Goal: Task Accomplishment & Management: Manage account settings

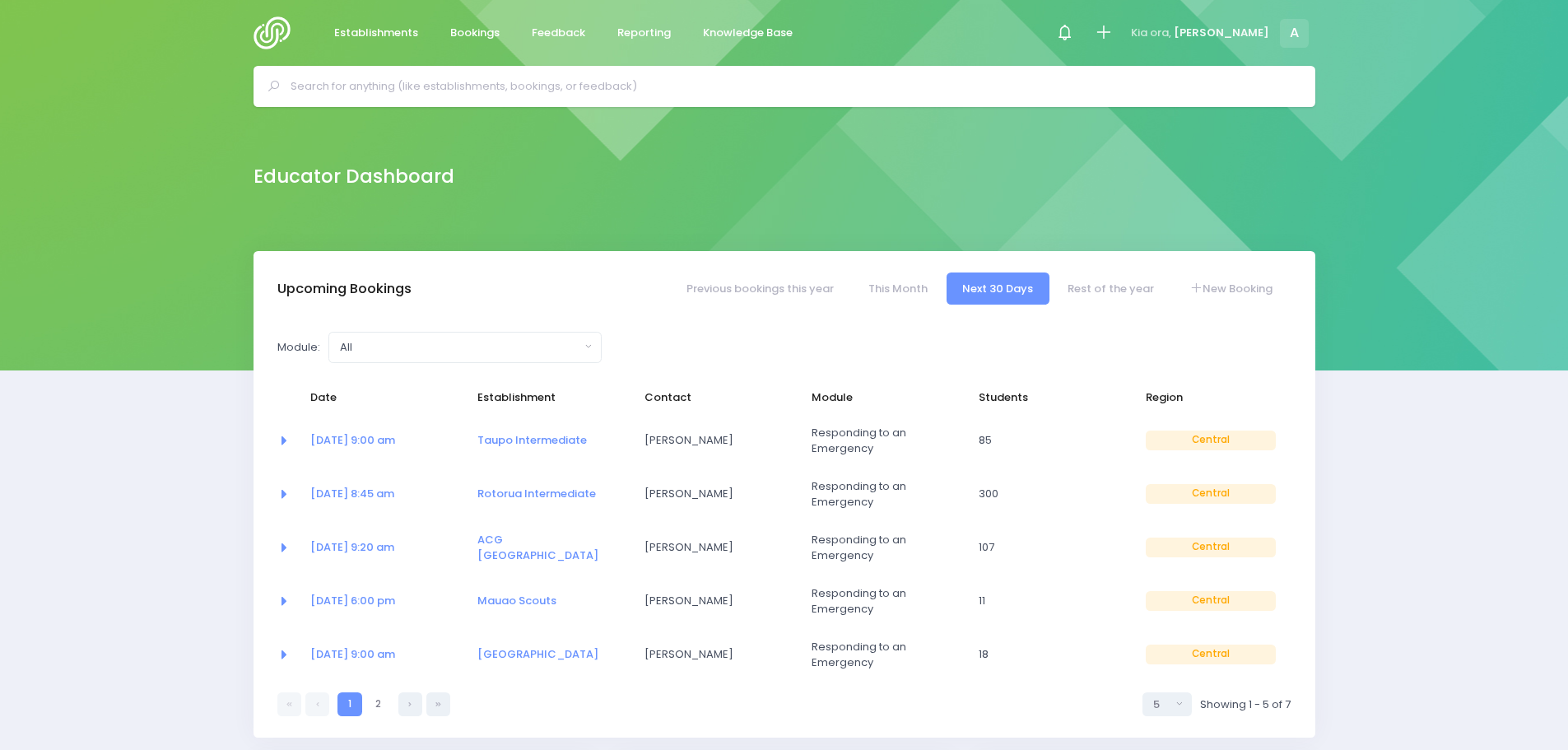
select select "5"
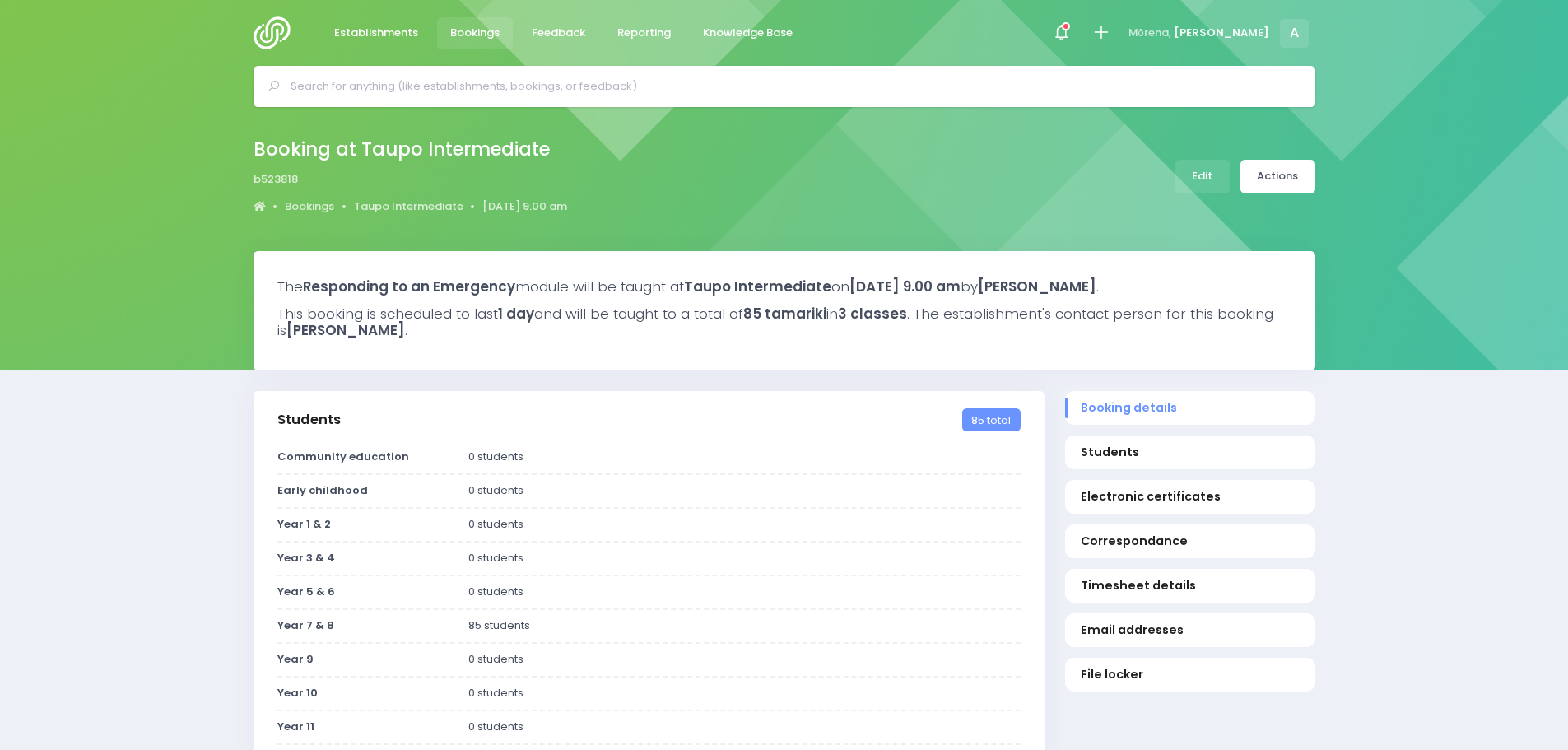
select select "5"
click at [1213, 172] on link "Edit" at bounding box center [1202, 177] width 54 height 34
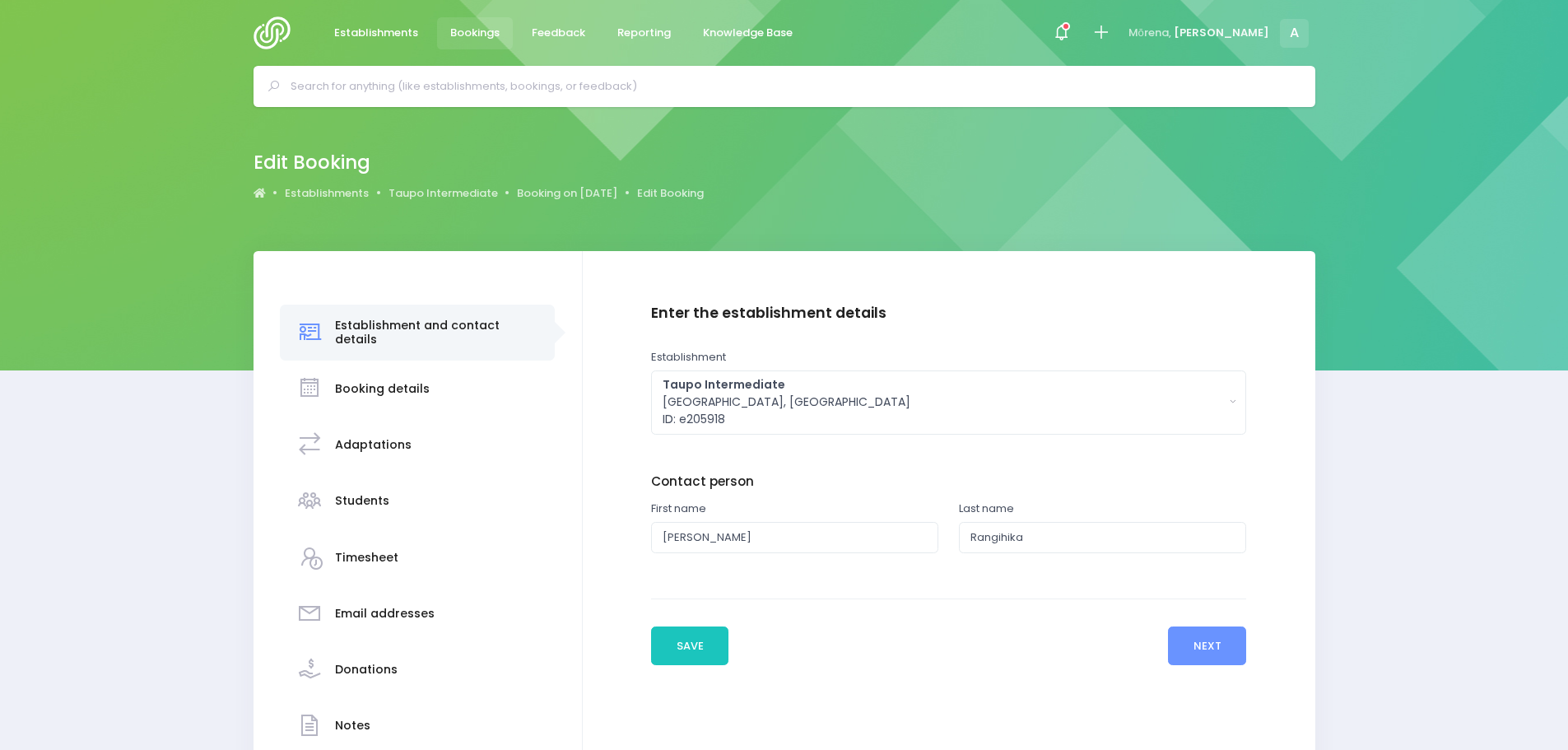
click at [1206, 619] on div "Previous Save Next" at bounding box center [949, 630] width 595 height 66
click at [1198, 641] on button "Next" at bounding box center [1207, 646] width 78 height 40
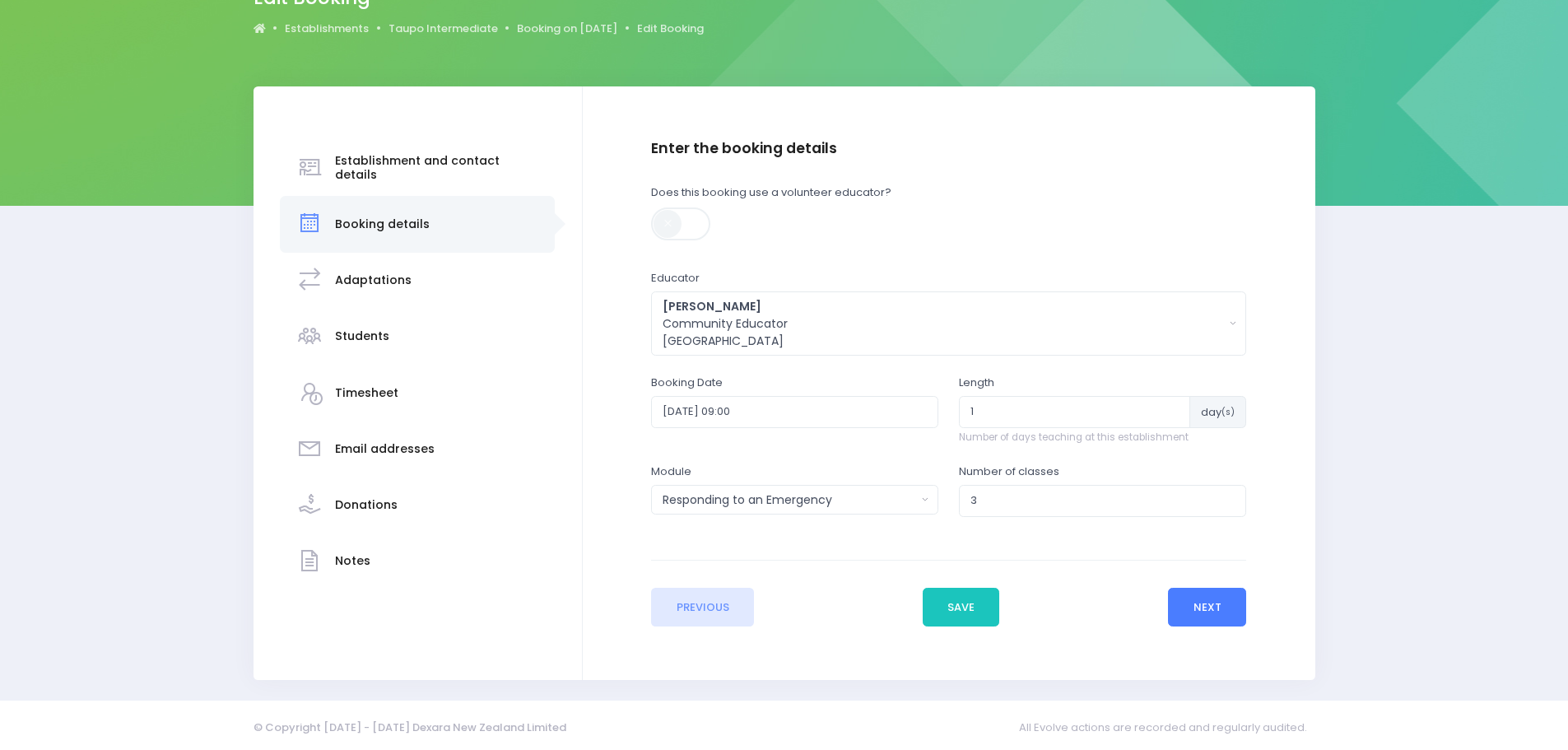
click at [1223, 605] on button "Next" at bounding box center [1207, 608] width 78 height 40
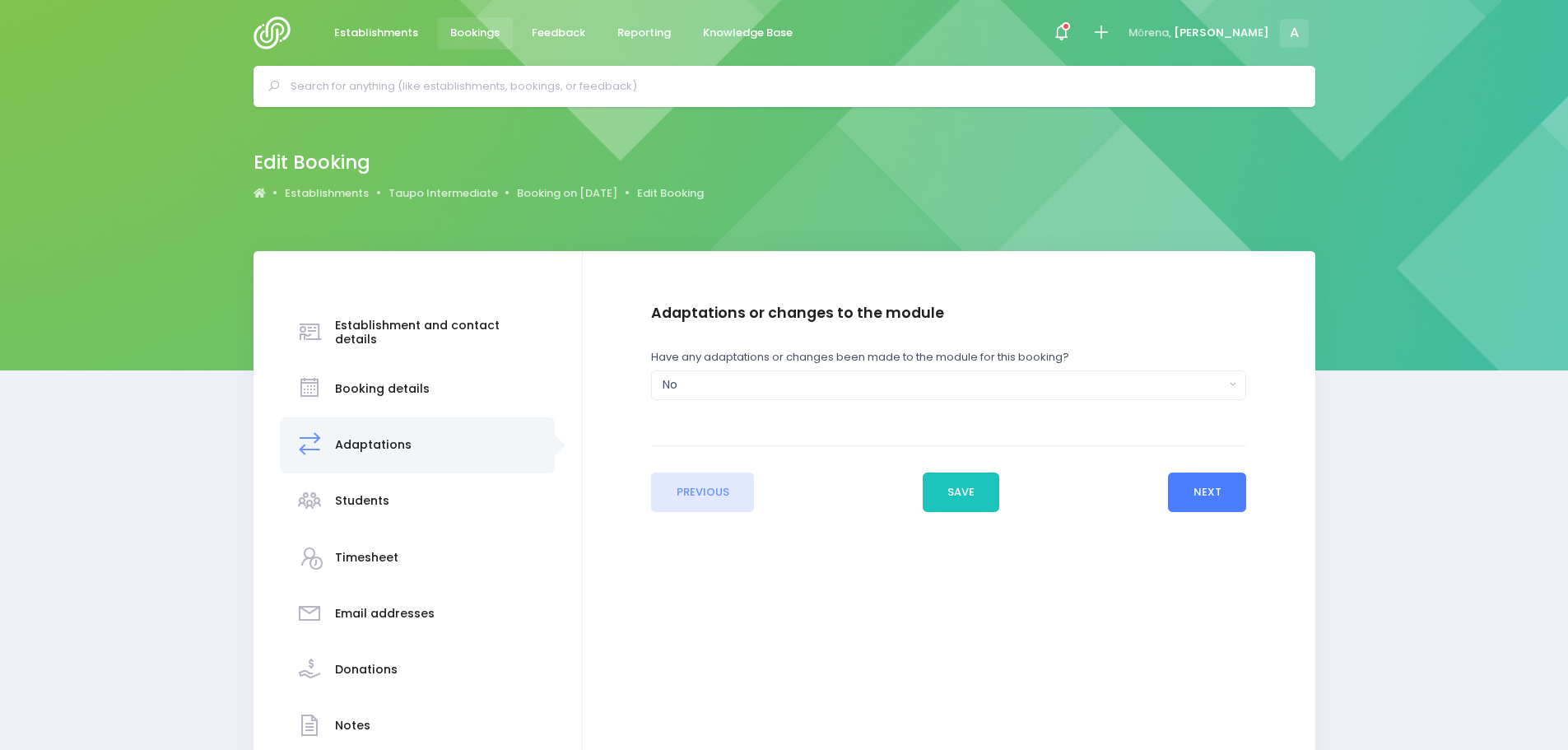
click at [1225, 505] on button "Next" at bounding box center [1207, 492] width 78 height 40
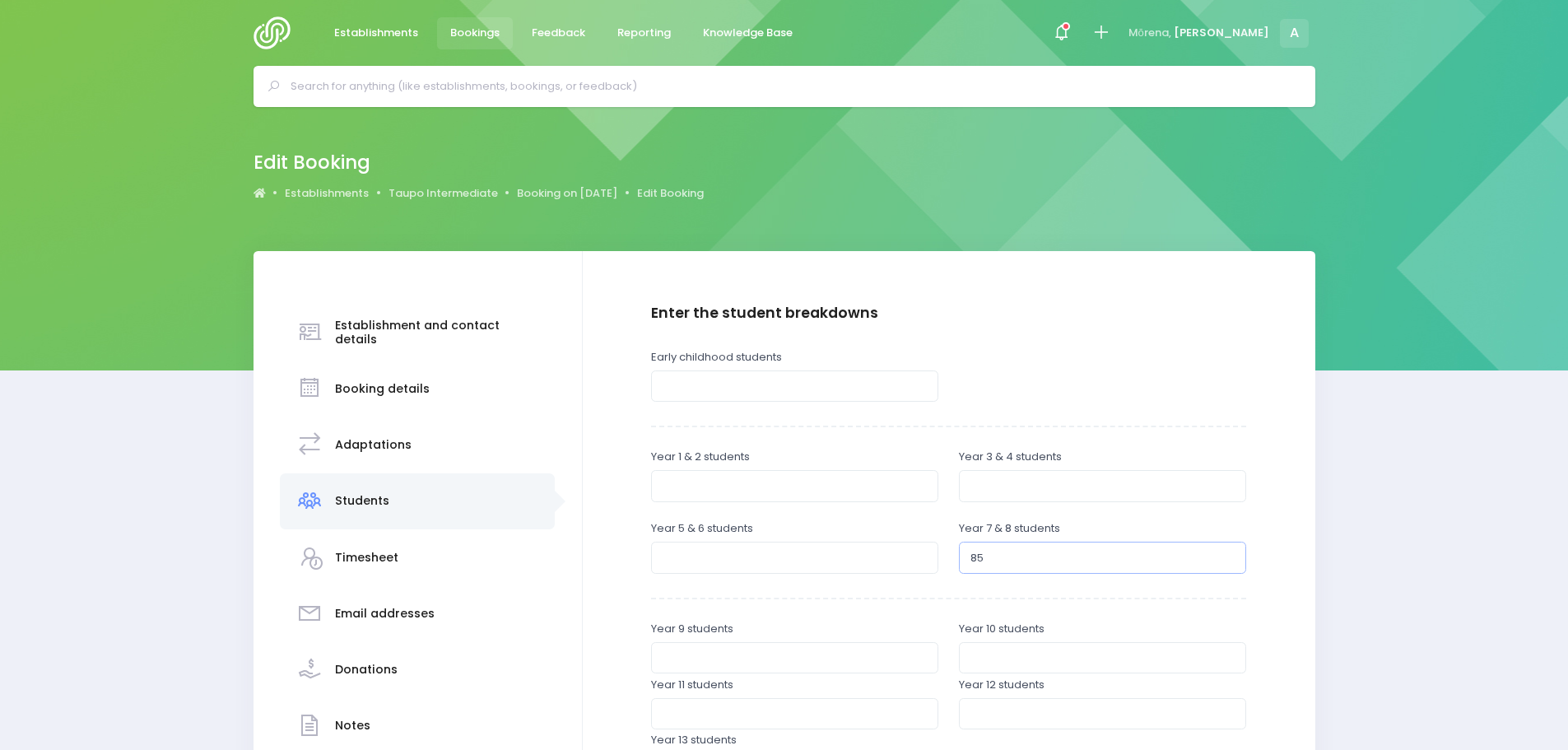
drag, startPoint x: 1003, startPoint y: 559, endPoint x: 955, endPoint y: 554, distance: 48.3
click at [955, 554] on div "Year 7 & 8 students 85" at bounding box center [1102, 547] width 307 height 56
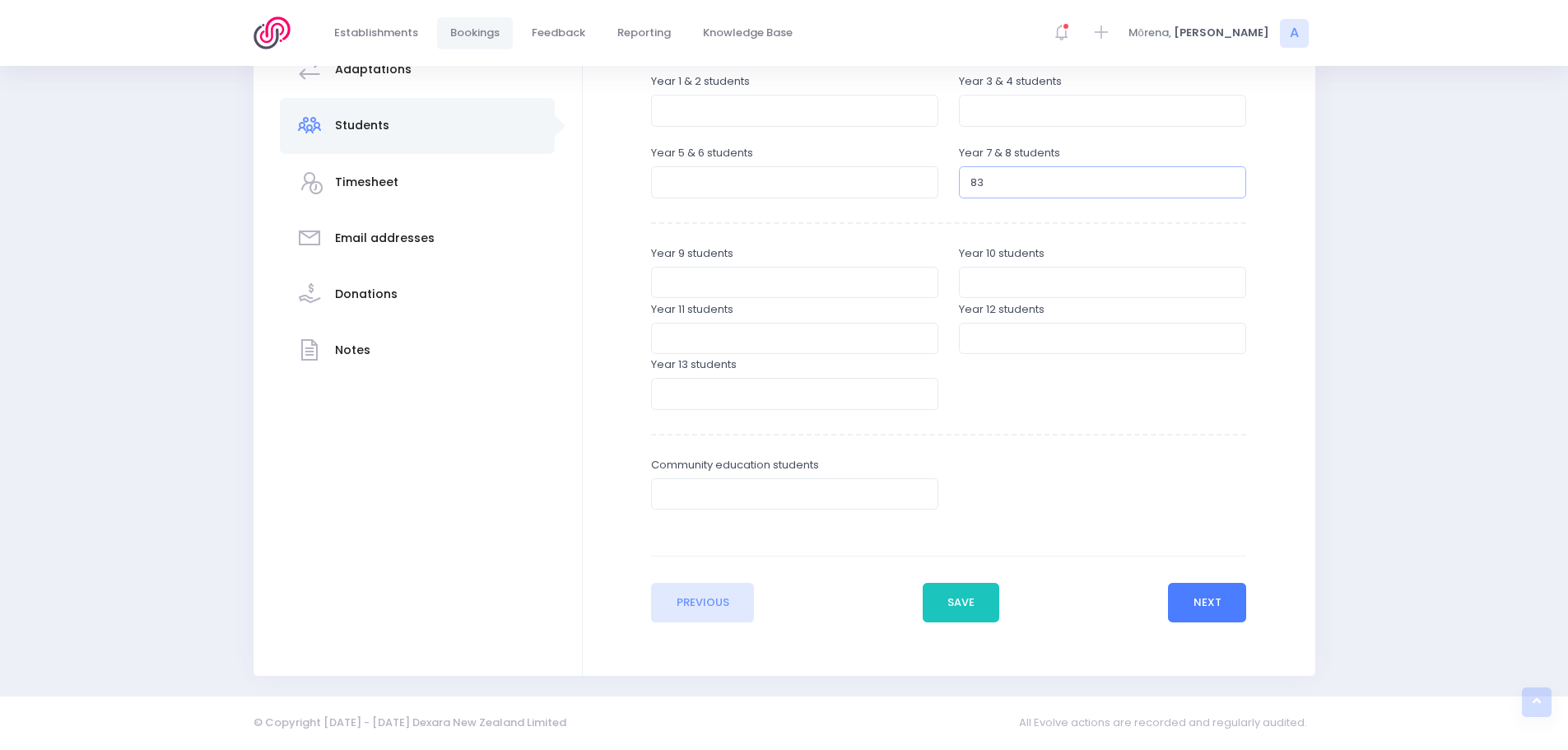
type input "83"
click at [1212, 603] on button "Next" at bounding box center [1207, 603] width 78 height 40
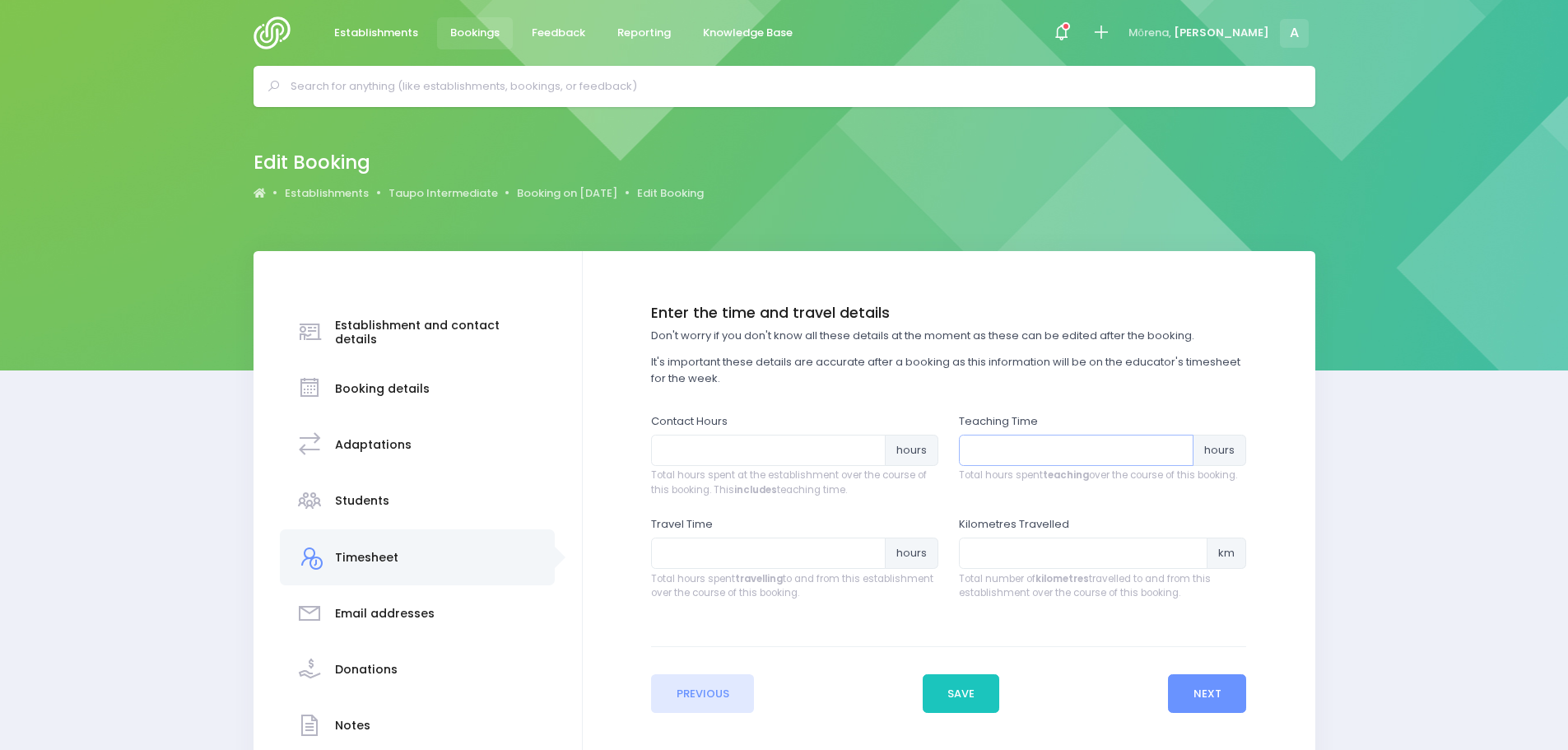
click at [992, 455] on input "number" at bounding box center [1076, 451] width 234 height 32
type input "4.5"
click at [1002, 551] on input "number" at bounding box center [1083, 553] width 248 height 32
type input "130"
click at [699, 458] on input "number" at bounding box center [768, 451] width 234 height 32
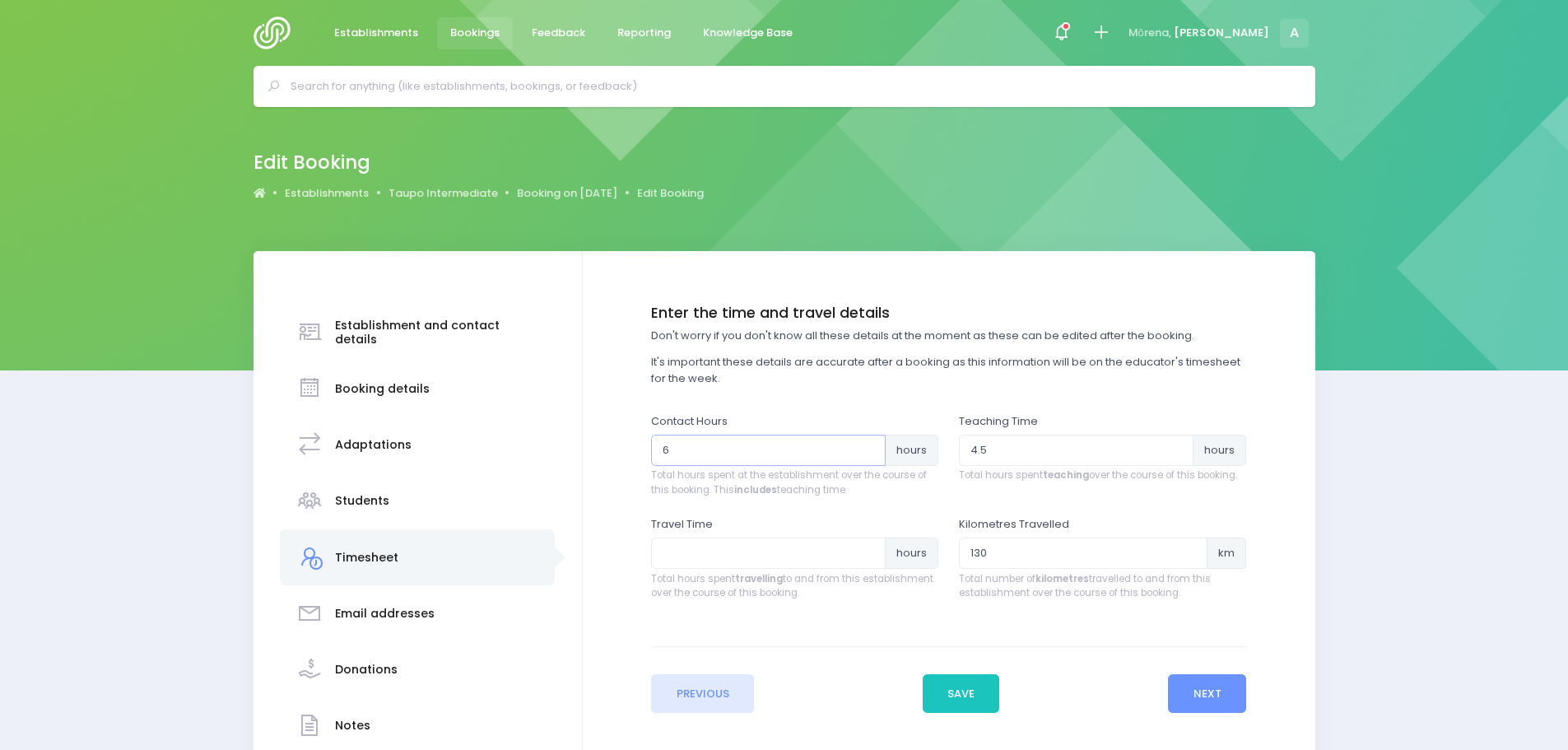
type input "6"
click at [702, 546] on input "number" at bounding box center [768, 553] width 234 height 32
type input "2"
click at [1176, 676] on button "Next" at bounding box center [1207, 694] width 78 height 40
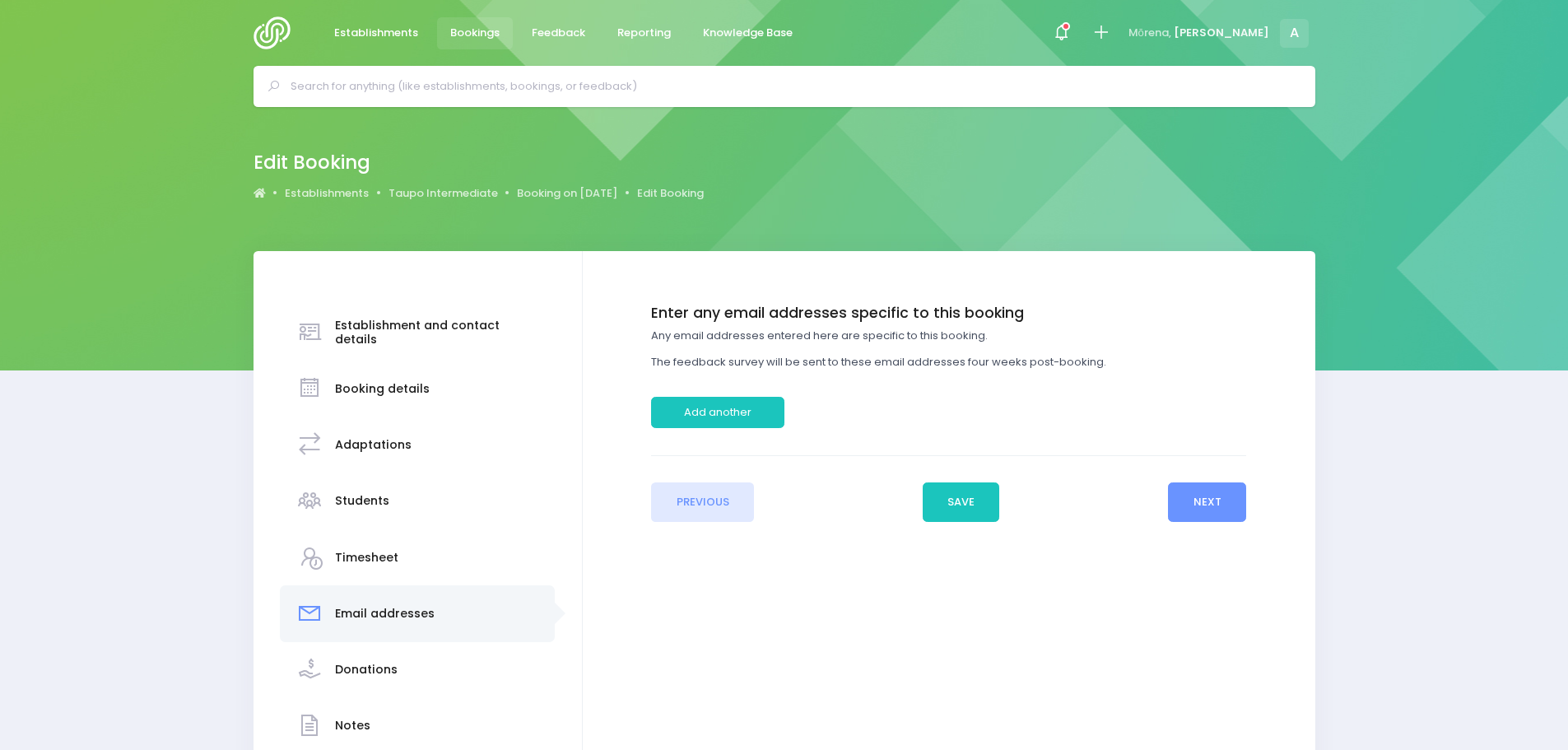
click at [947, 478] on div "Previous Save Next" at bounding box center [949, 487] width 595 height 66
click at [956, 489] on button "Save" at bounding box center [961, 502] width 77 height 40
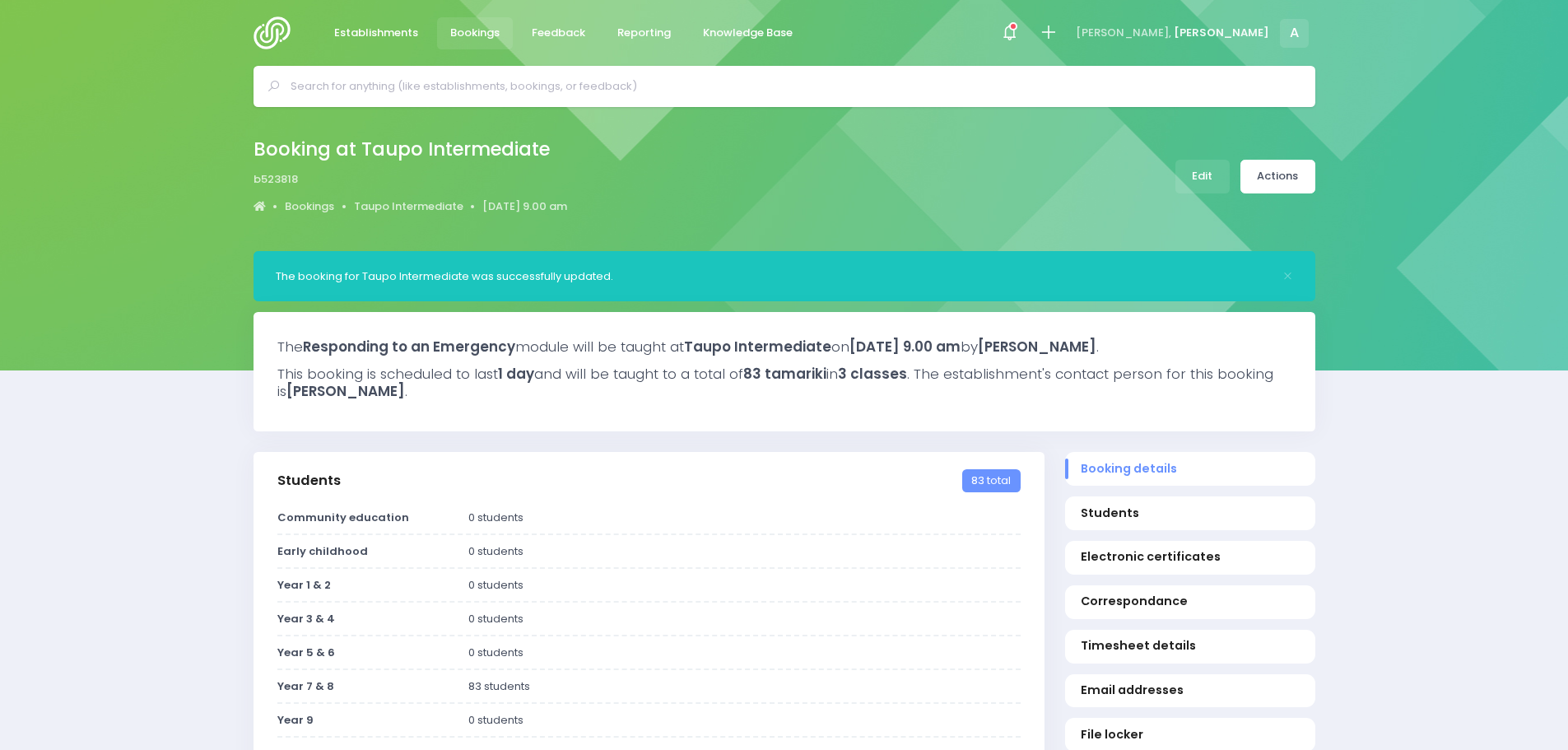
select select "5"
click at [1294, 175] on link "Actions" at bounding box center [1278, 177] width 75 height 34
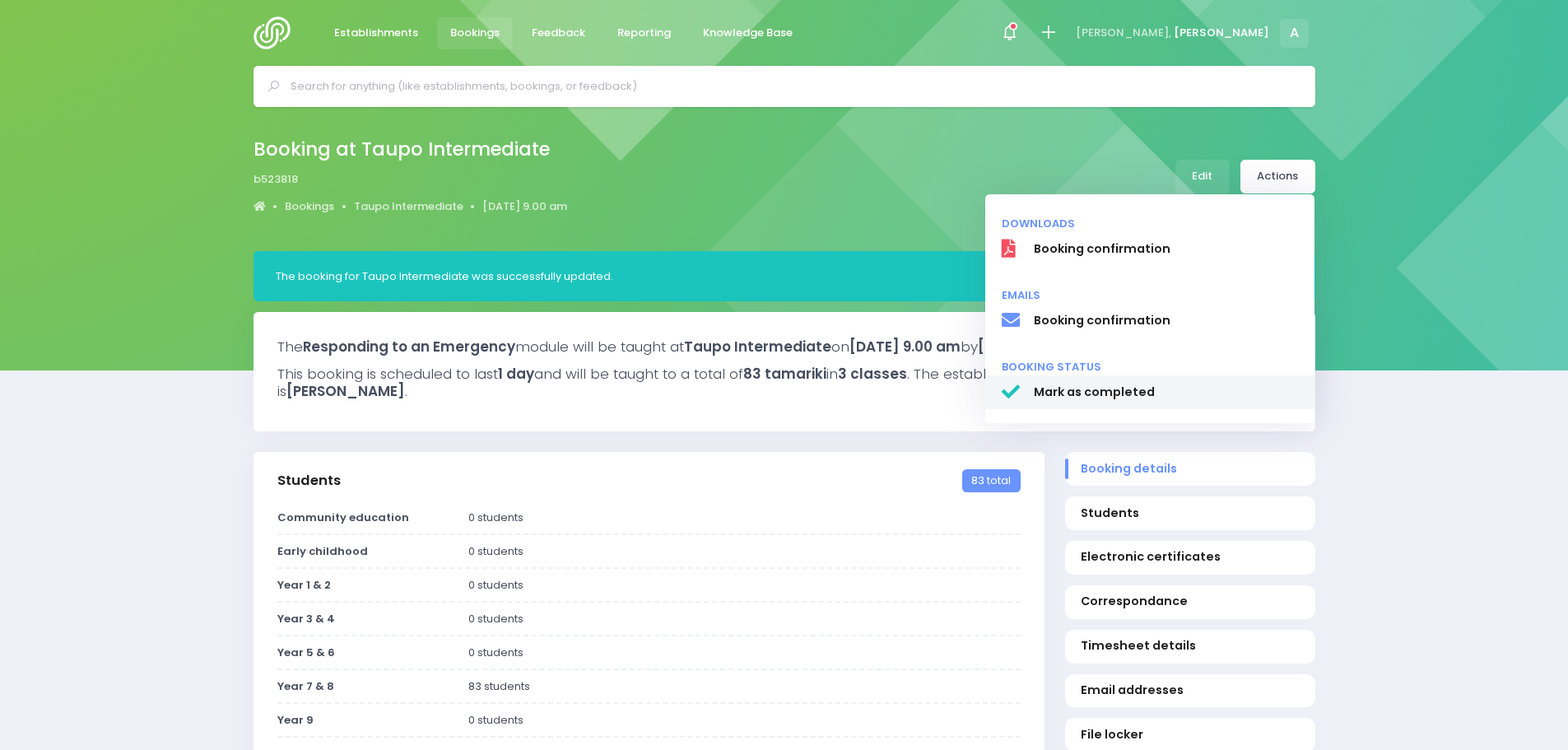
click at [1099, 401] on span "Mark as completed" at bounding box center [1166, 391] width 265 height 17
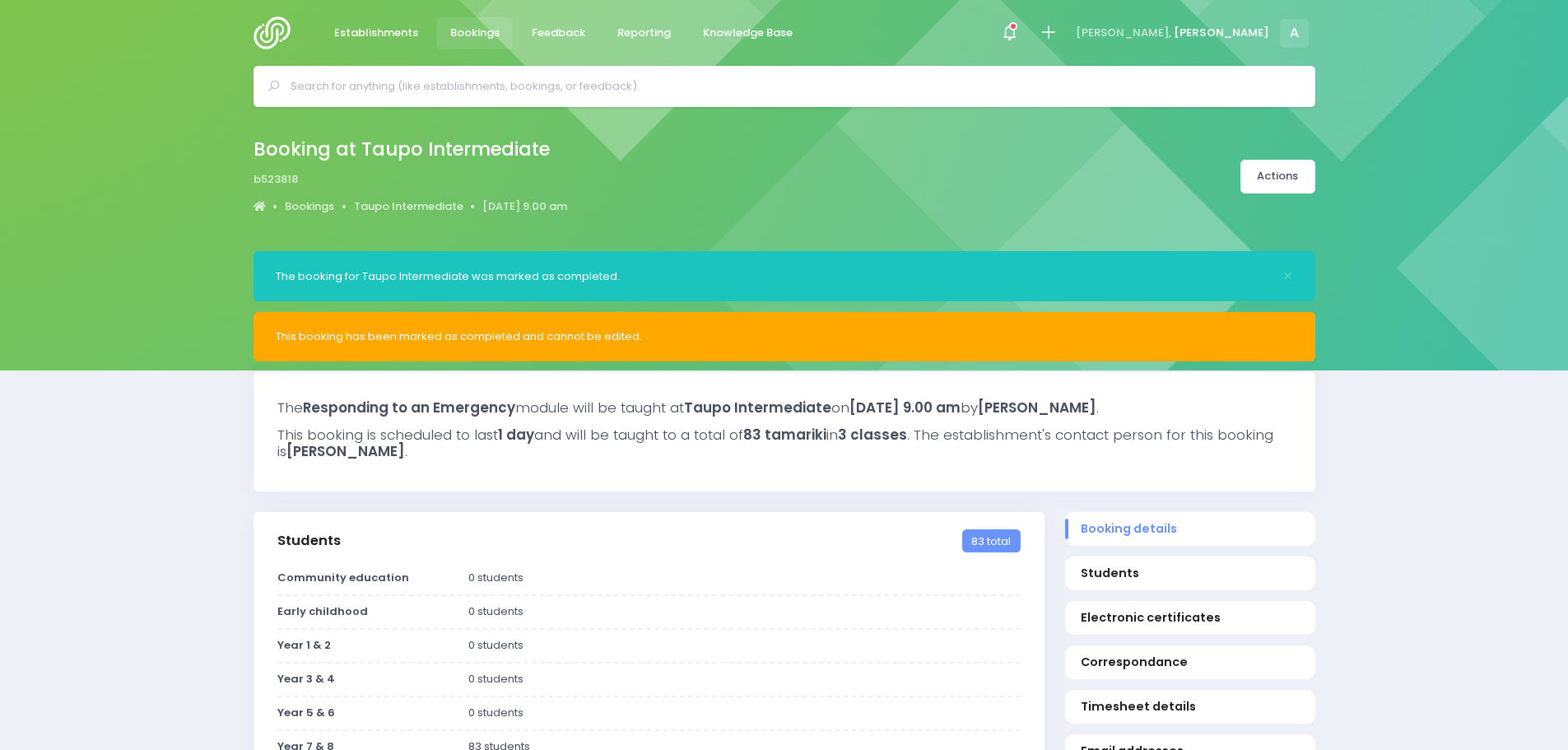
select select "5"
click at [1019, 33] on icon at bounding box center [1009, 32] width 19 height 19
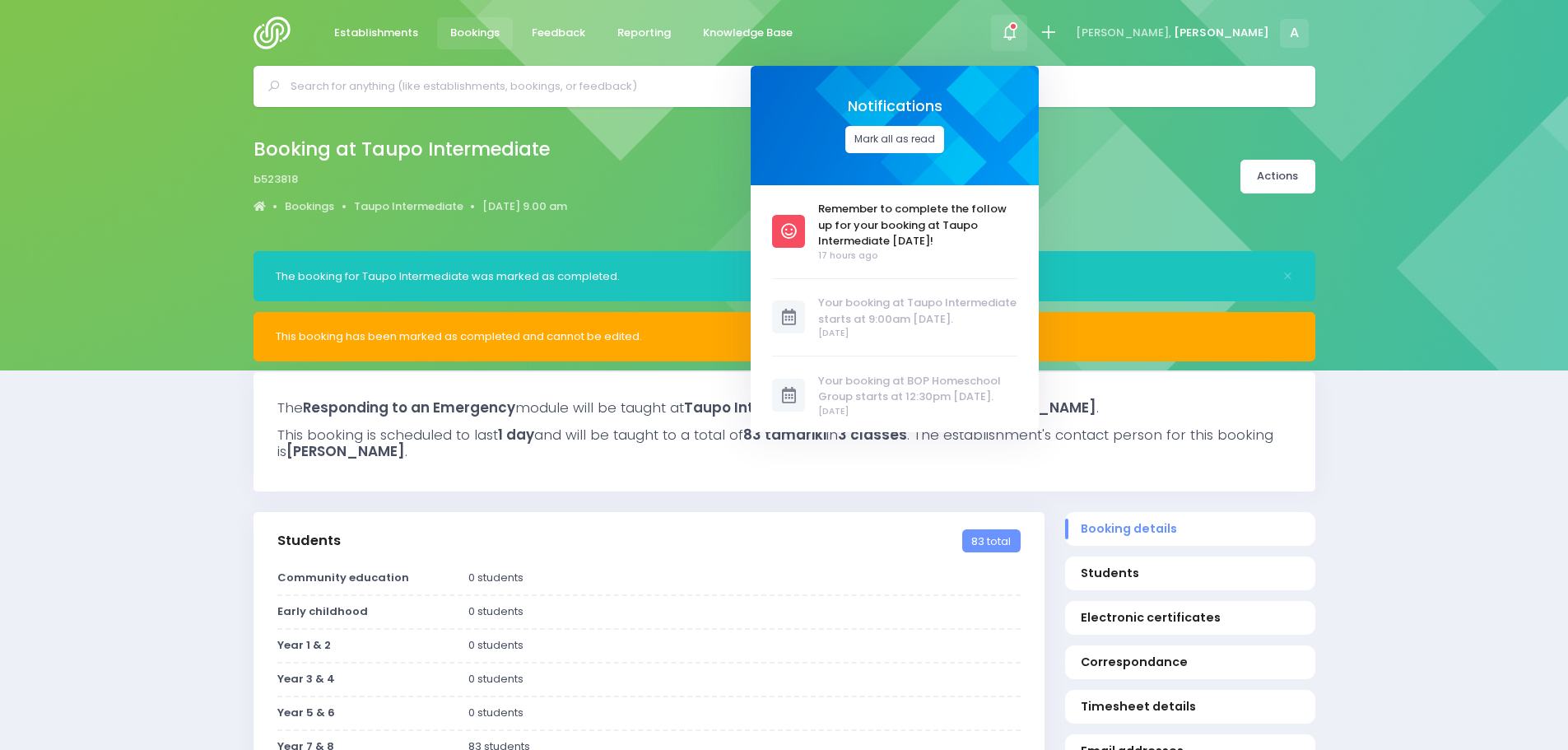
click at [944, 146] on button "Mark all as read" at bounding box center [895, 138] width 99 height 27
click at [253, 37] on img at bounding box center [276, 33] width 46 height 33
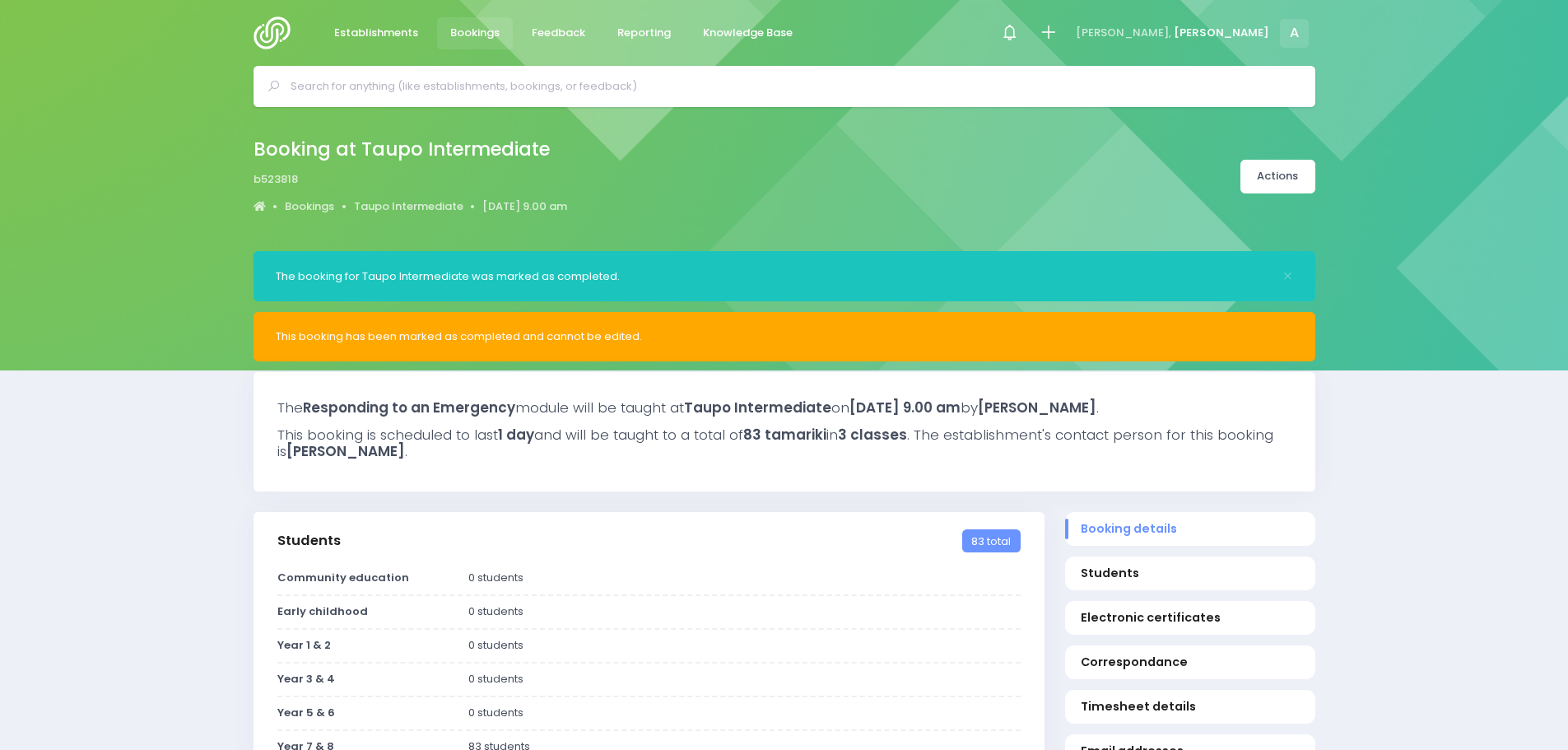
click at [257, 36] on img at bounding box center [276, 33] width 46 height 33
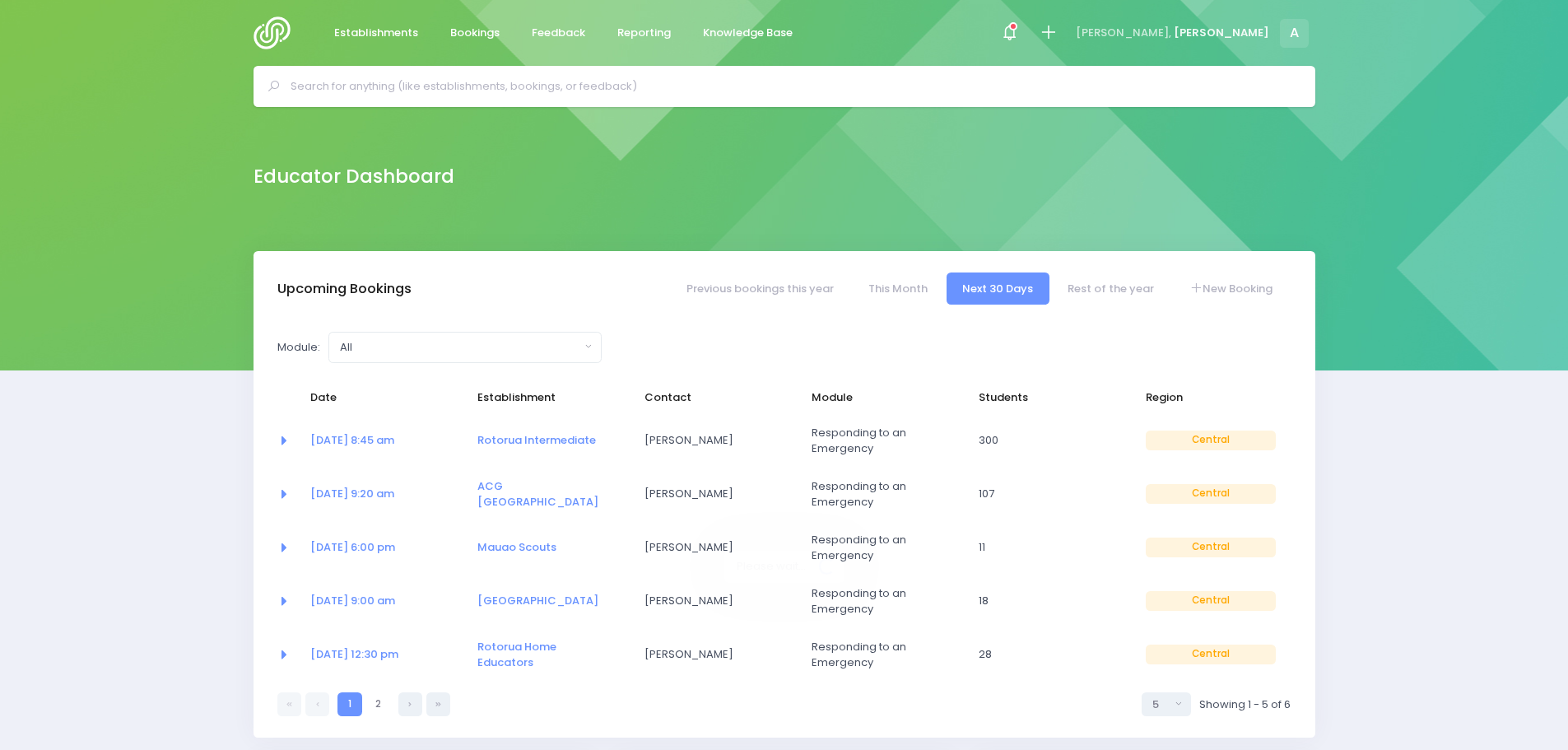
select select "5"
click at [1091, 283] on link "Rest of the year" at bounding box center [1111, 289] width 119 height 32
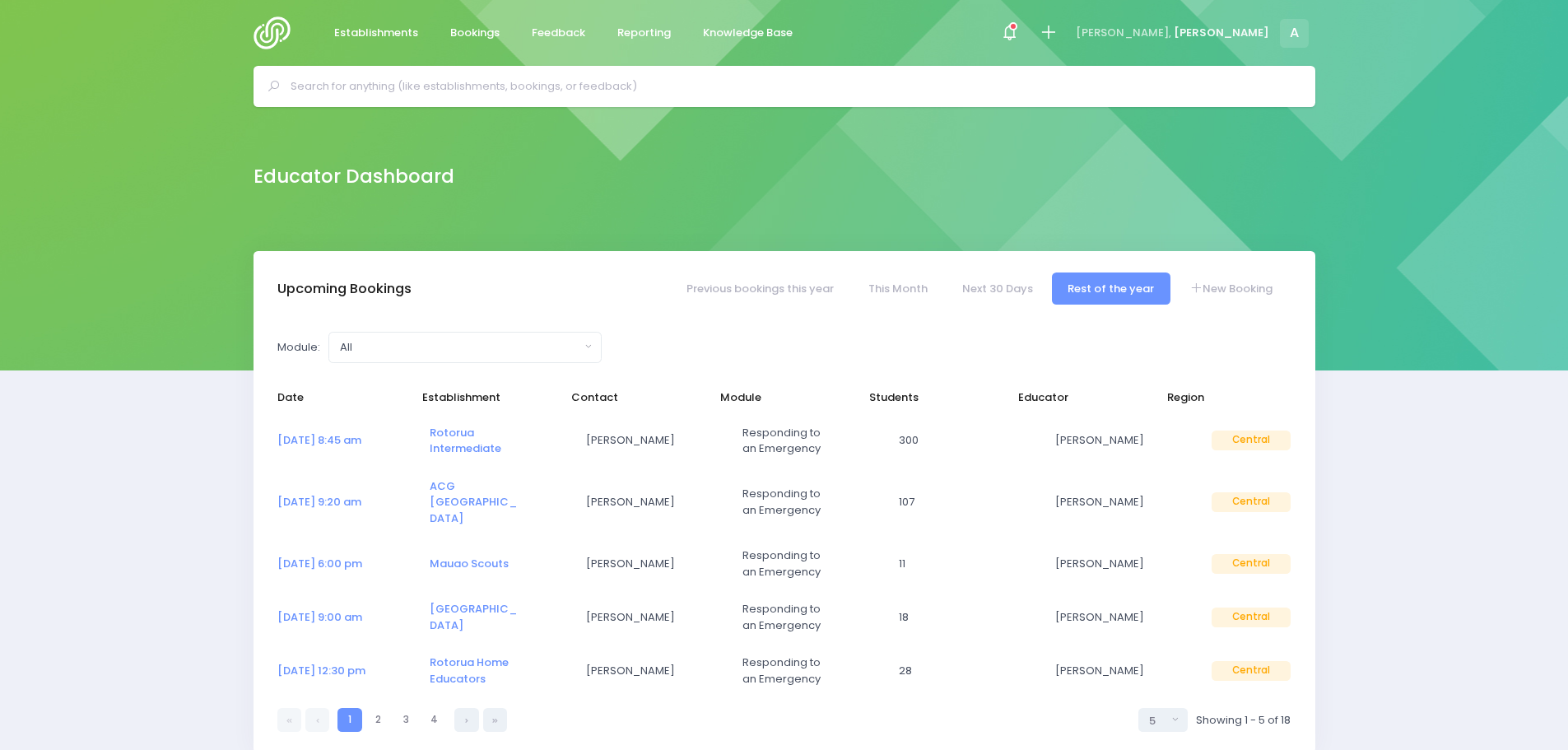
select select "5"
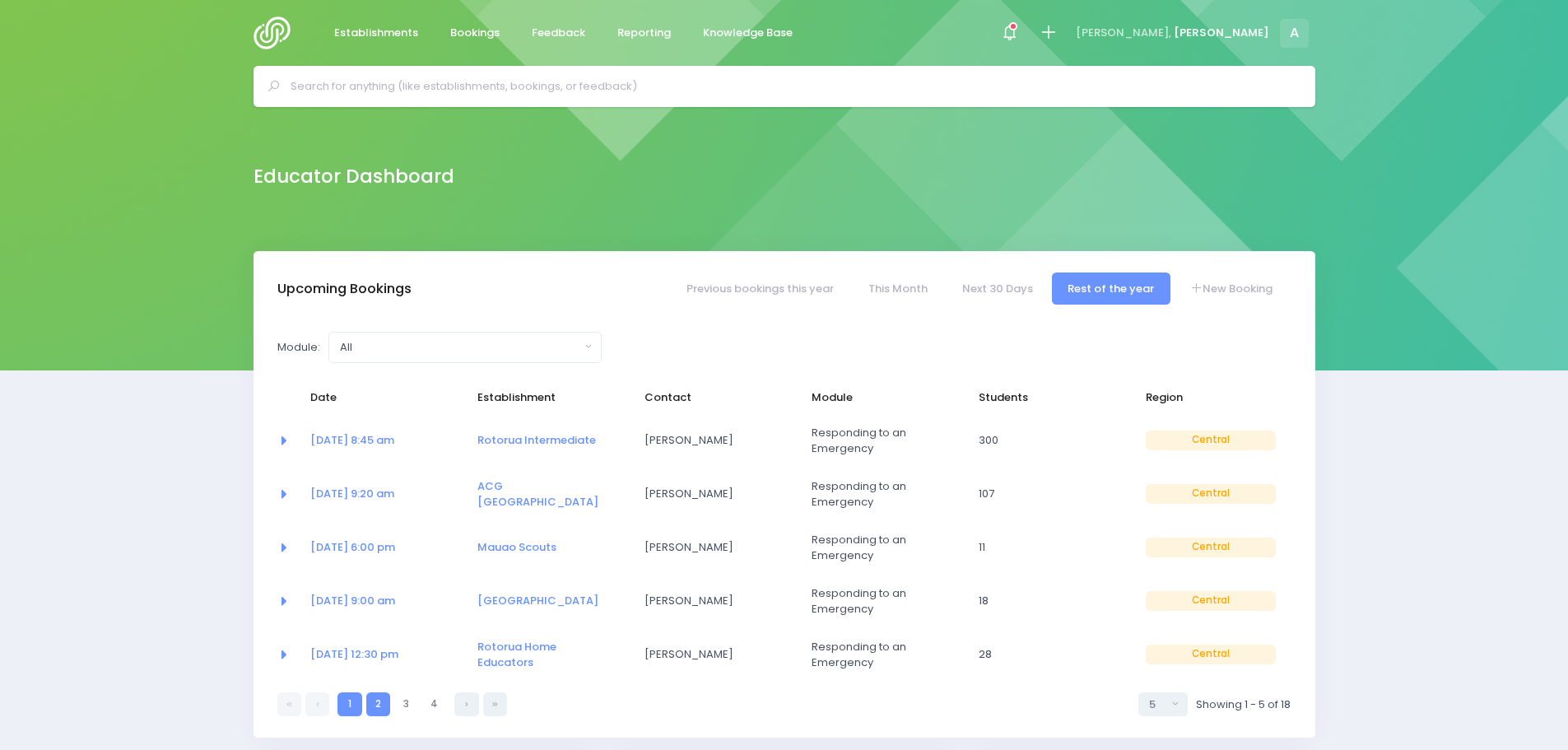
click at [372, 701] on link "2" at bounding box center [379, 704] width 24 height 24
select select "5"
click at [403, 702] on link "3" at bounding box center [406, 704] width 24 height 24
select select "5"
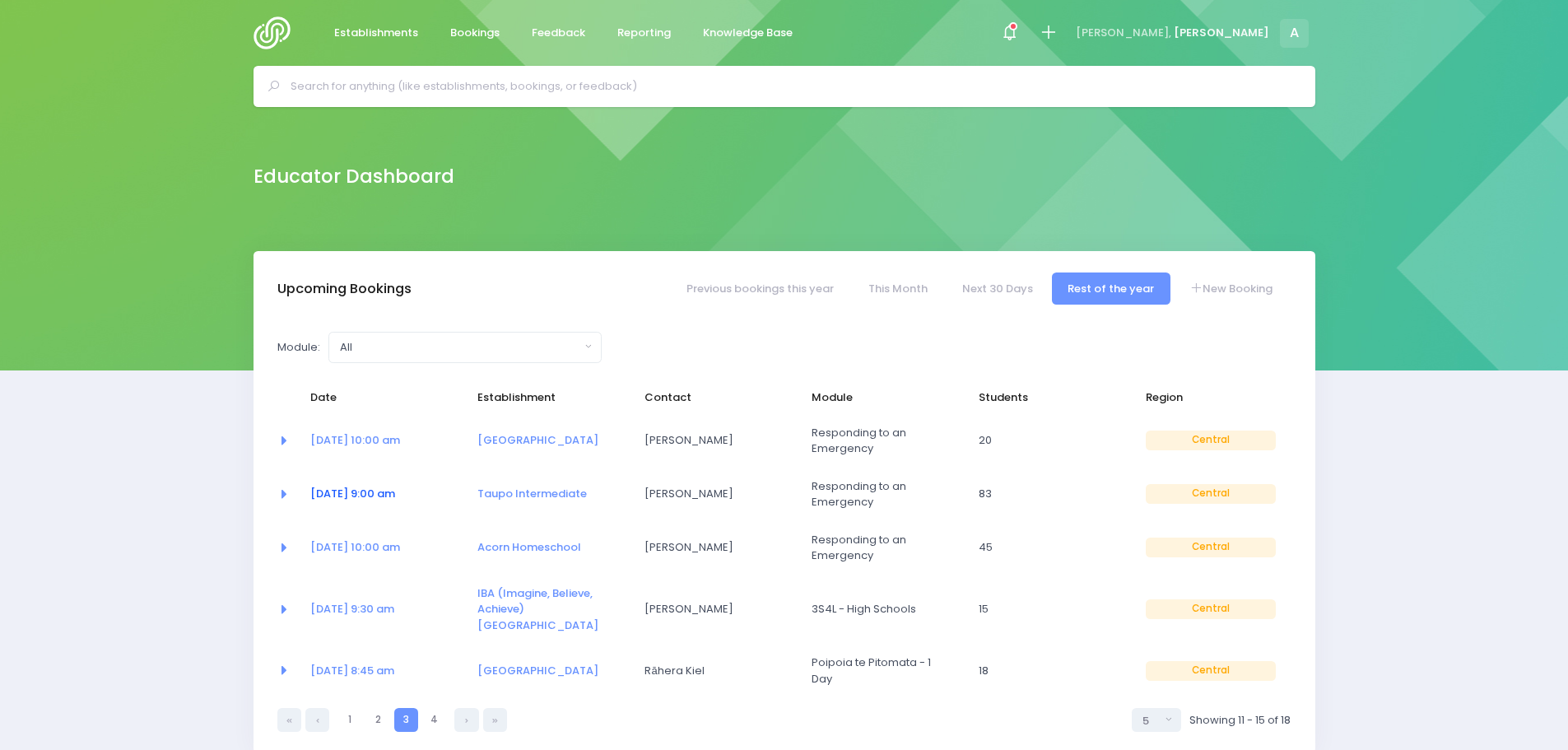
click at [365, 496] on link "[DATE] 9:00 am" at bounding box center [353, 493] width 85 height 16
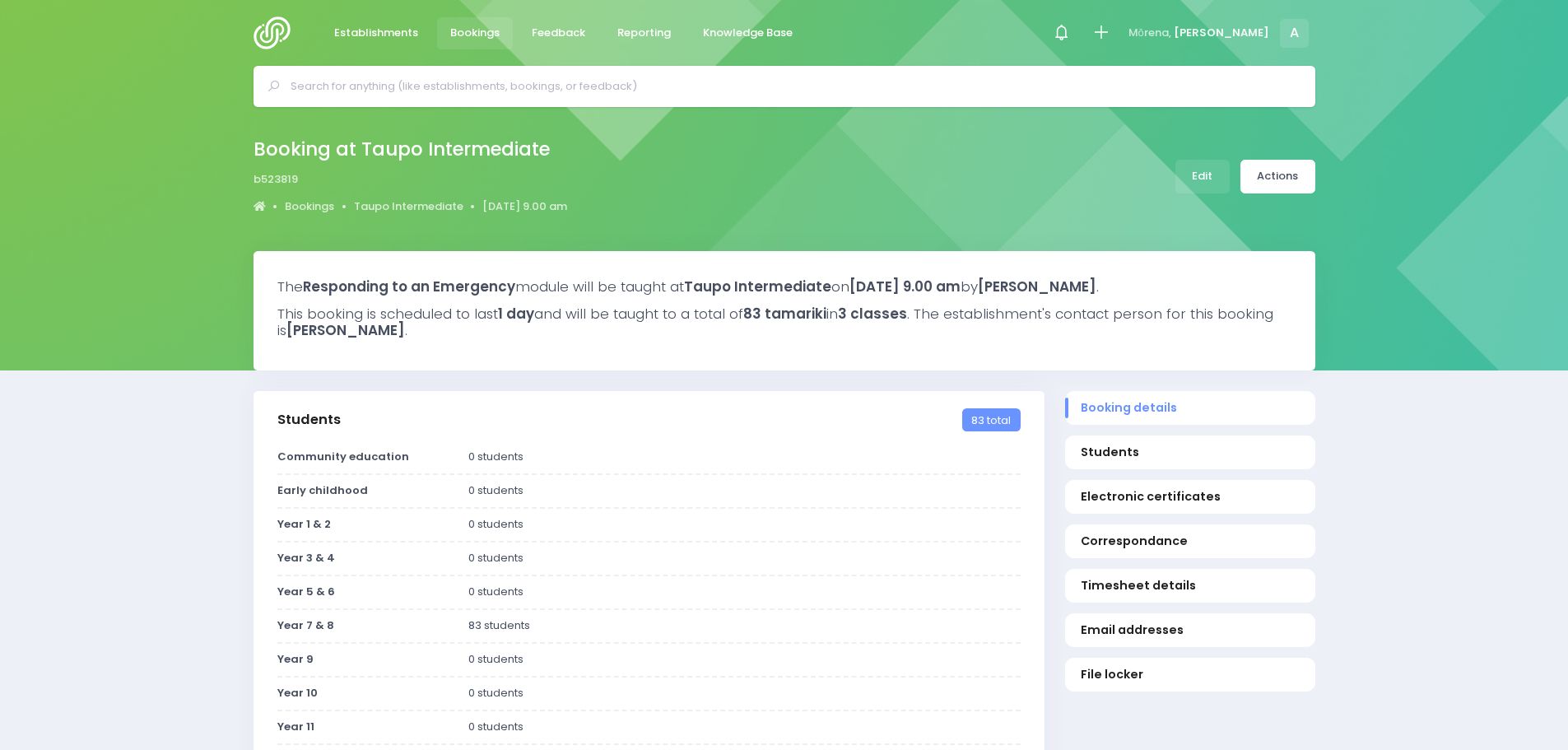
select select "5"
click at [1215, 179] on link "Edit" at bounding box center [1202, 177] width 54 height 34
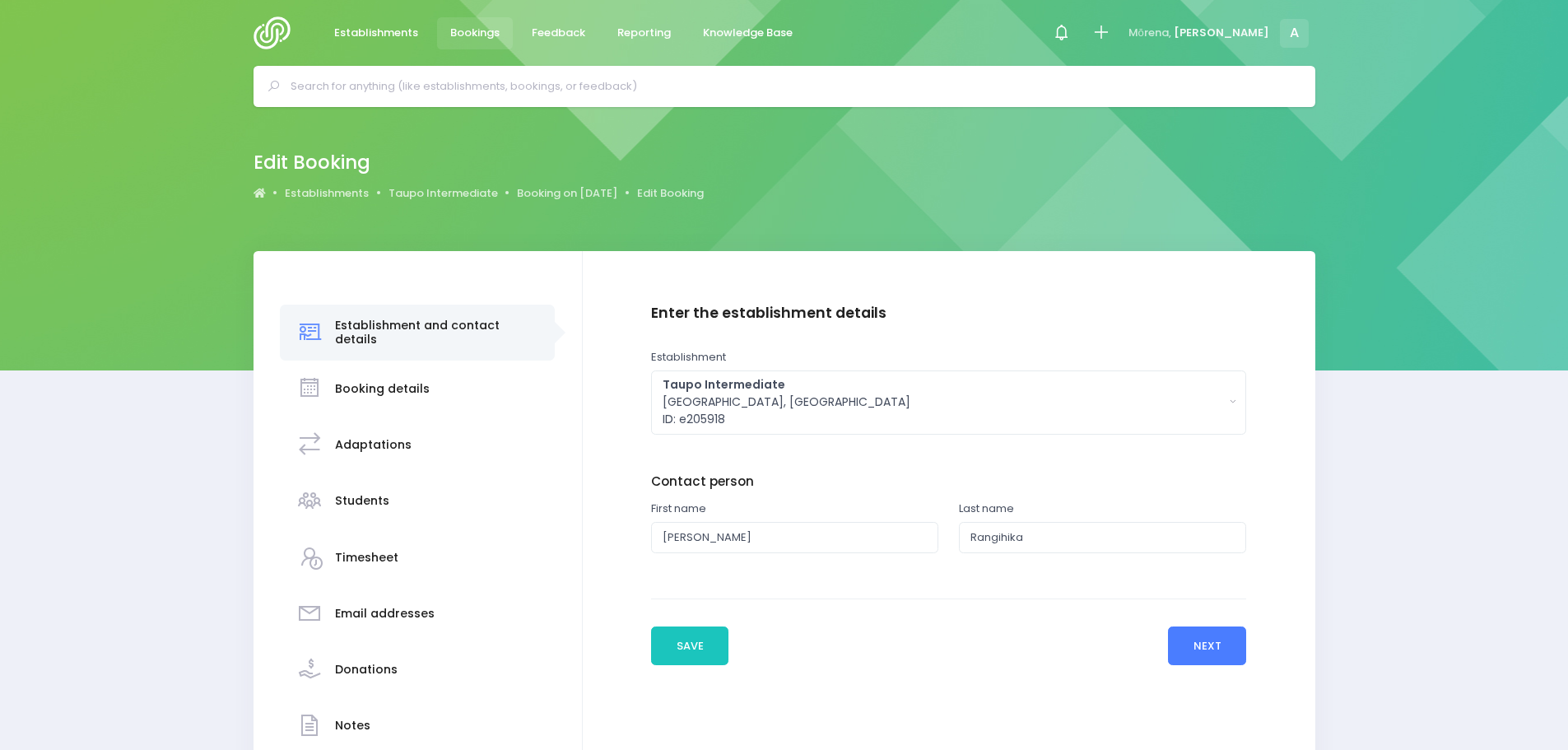
click at [1186, 649] on button "Next" at bounding box center [1207, 646] width 78 height 40
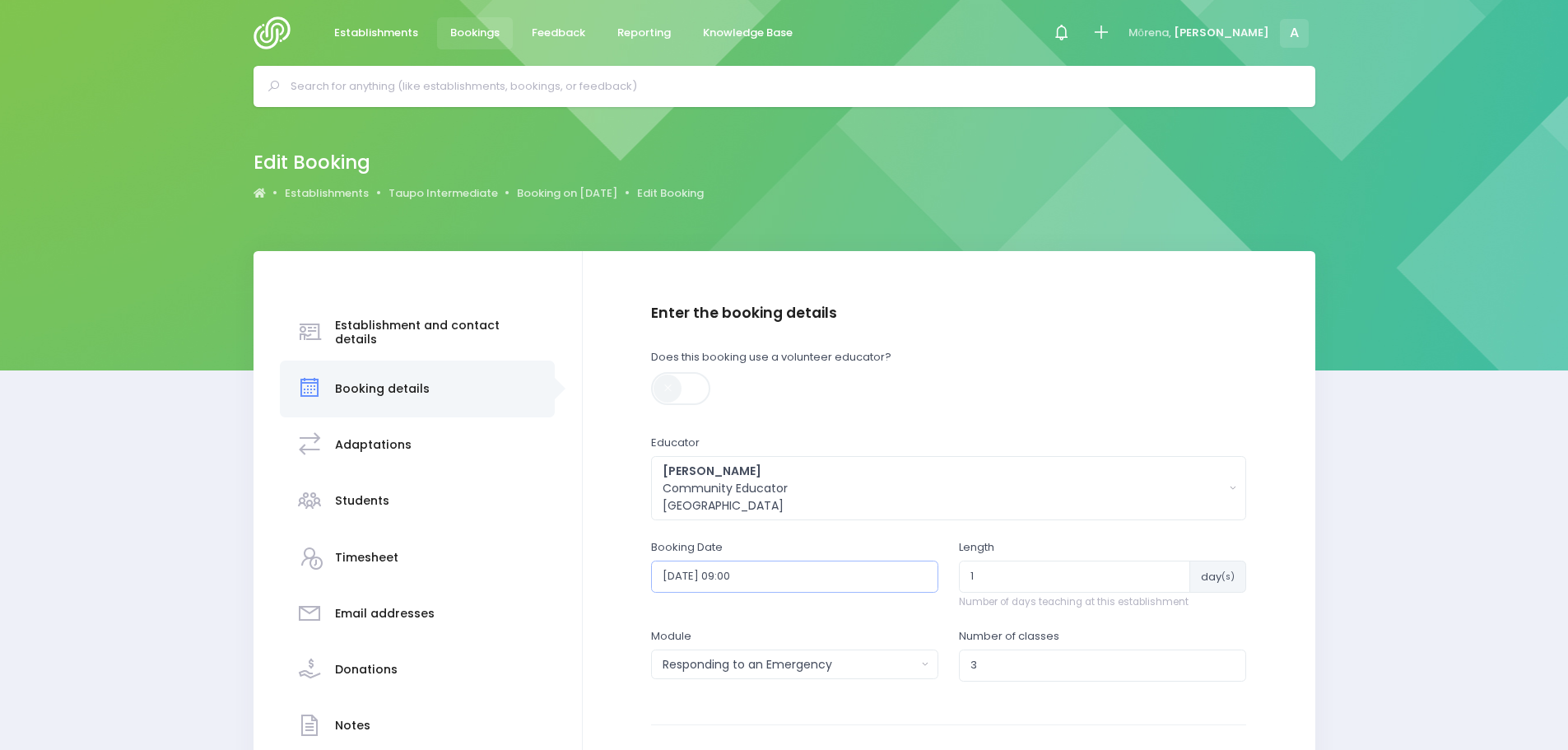
click at [770, 583] on input "2025-10-28 09:00" at bounding box center [795, 576] width 288 height 32
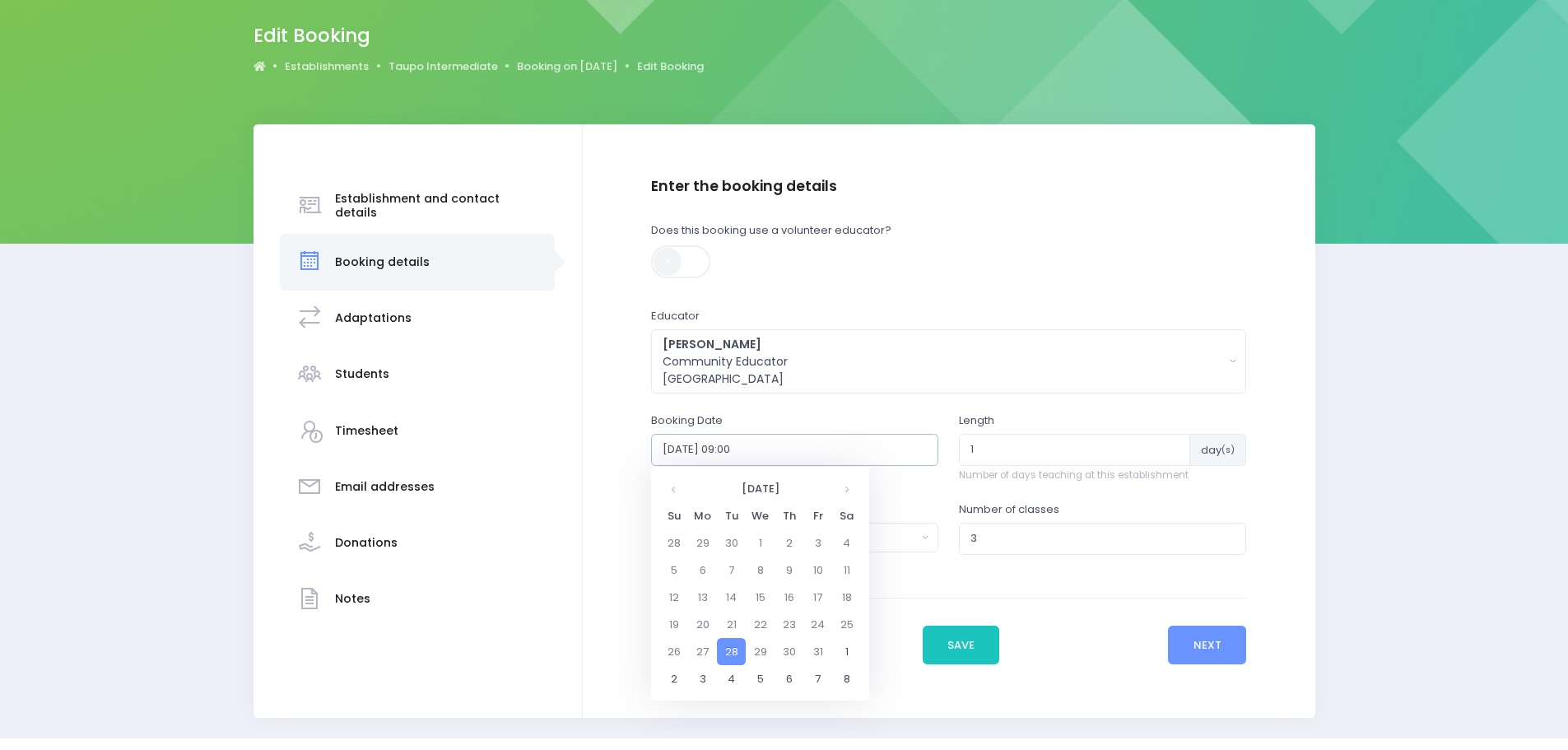
scroll to position [165, 0]
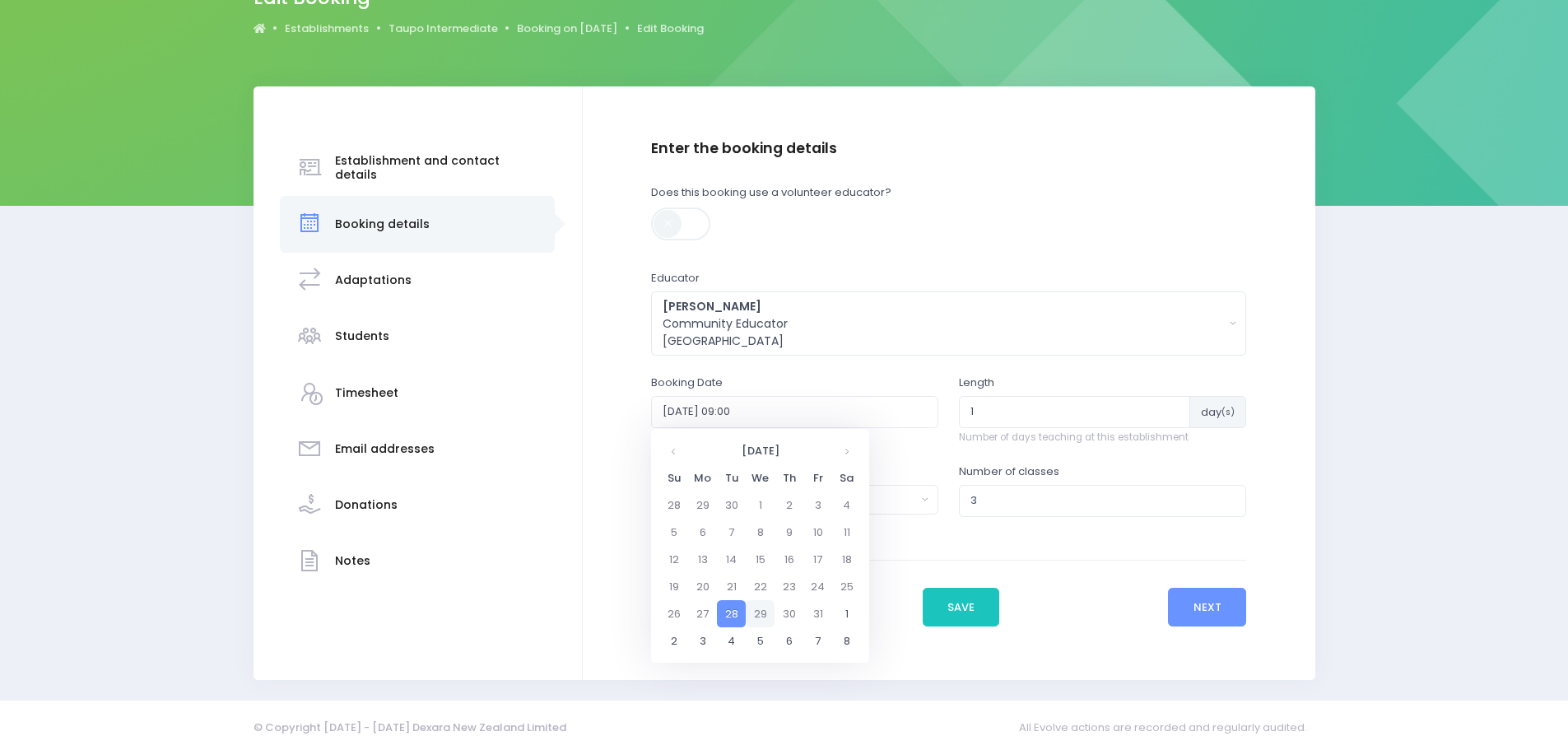
click at [763, 613] on td "29" at bounding box center [759, 613] width 29 height 27
click at [774, 519] on span "9" at bounding box center [776, 529] width 29 height 22
click at [691, 493] on span "9:00" at bounding box center [685, 503] width 46 height 22
type input "2025-10-29 09:00"
click at [971, 603] on button "Save" at bounding box center [961, 608] width 77 height 40
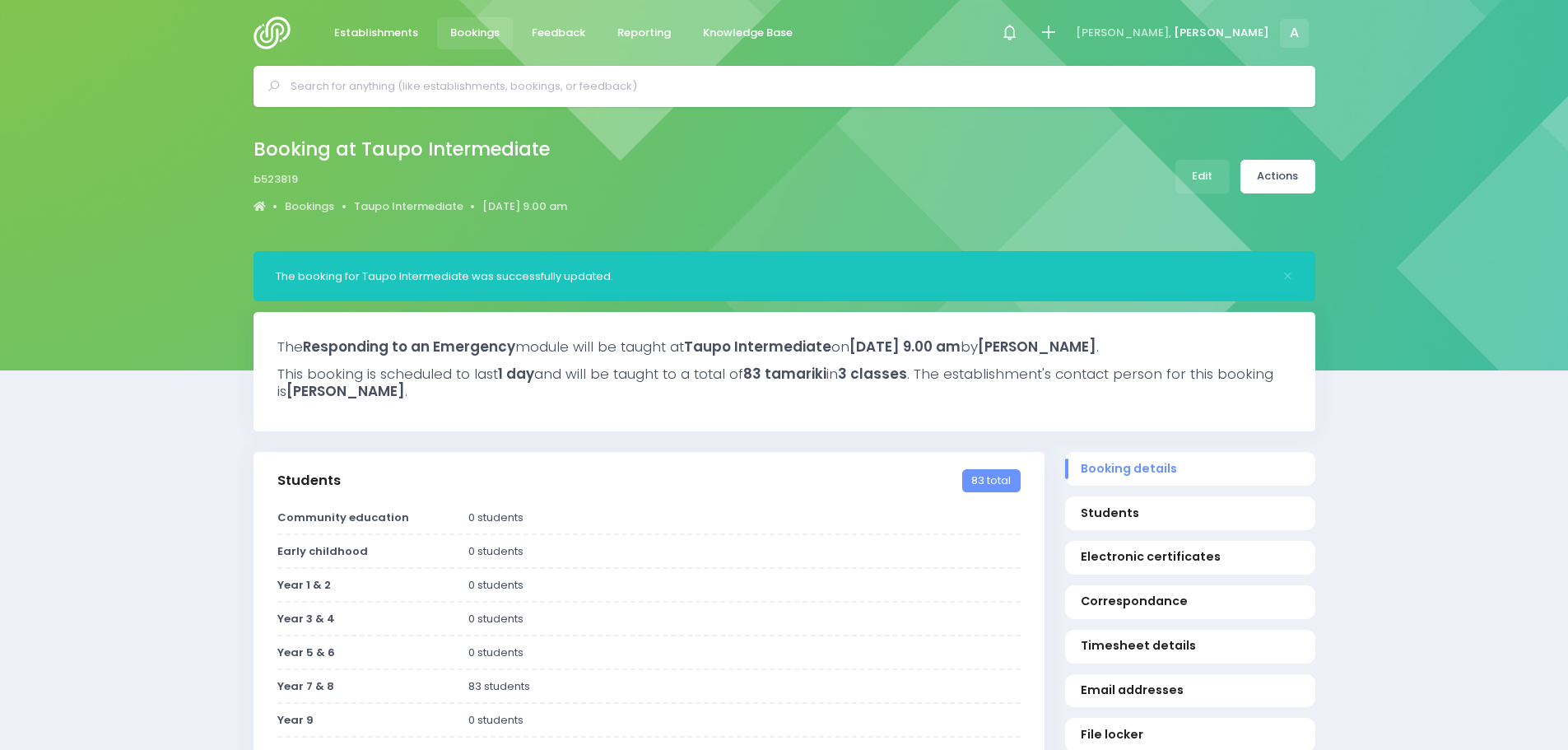
select select "5"
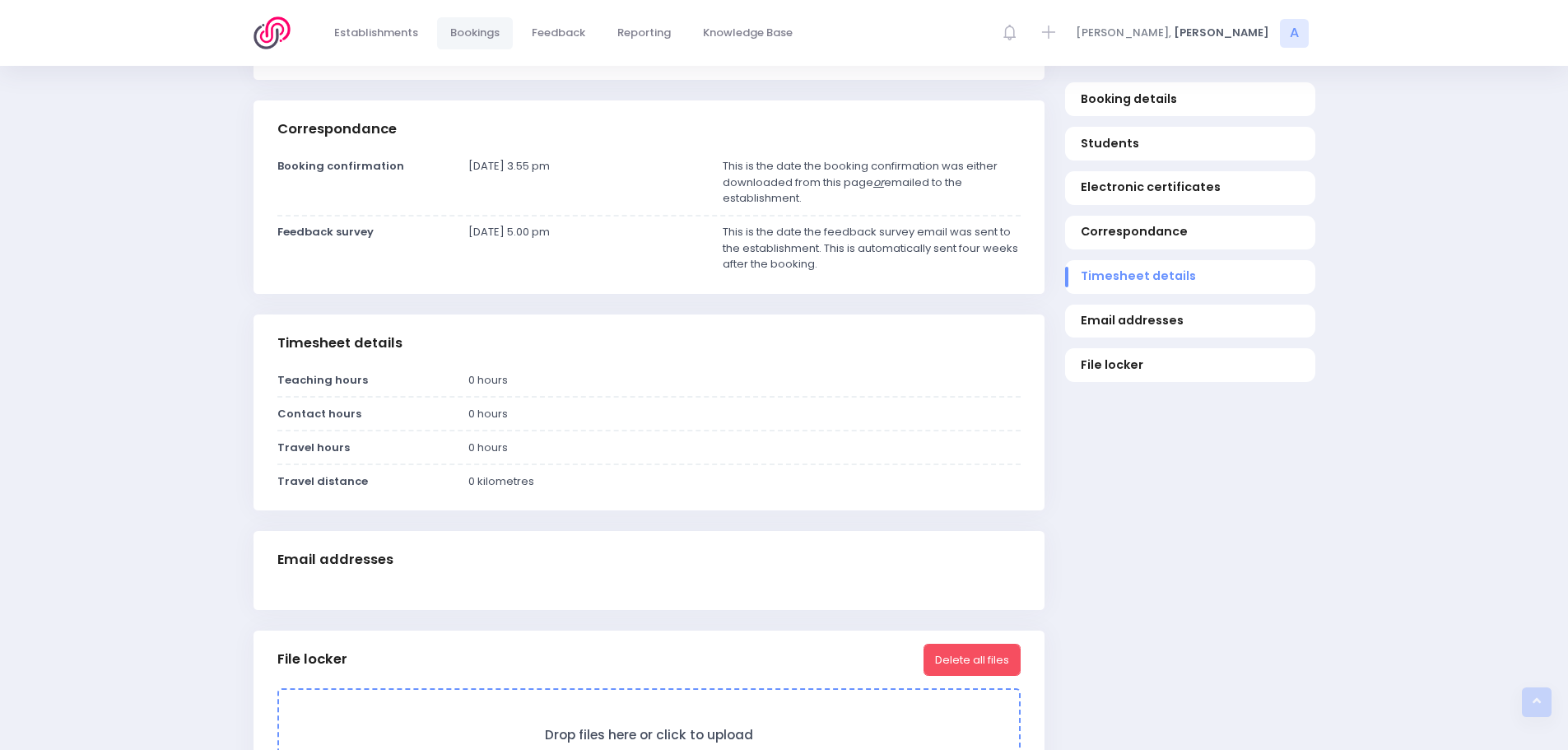
scroll to position [1070, 0]
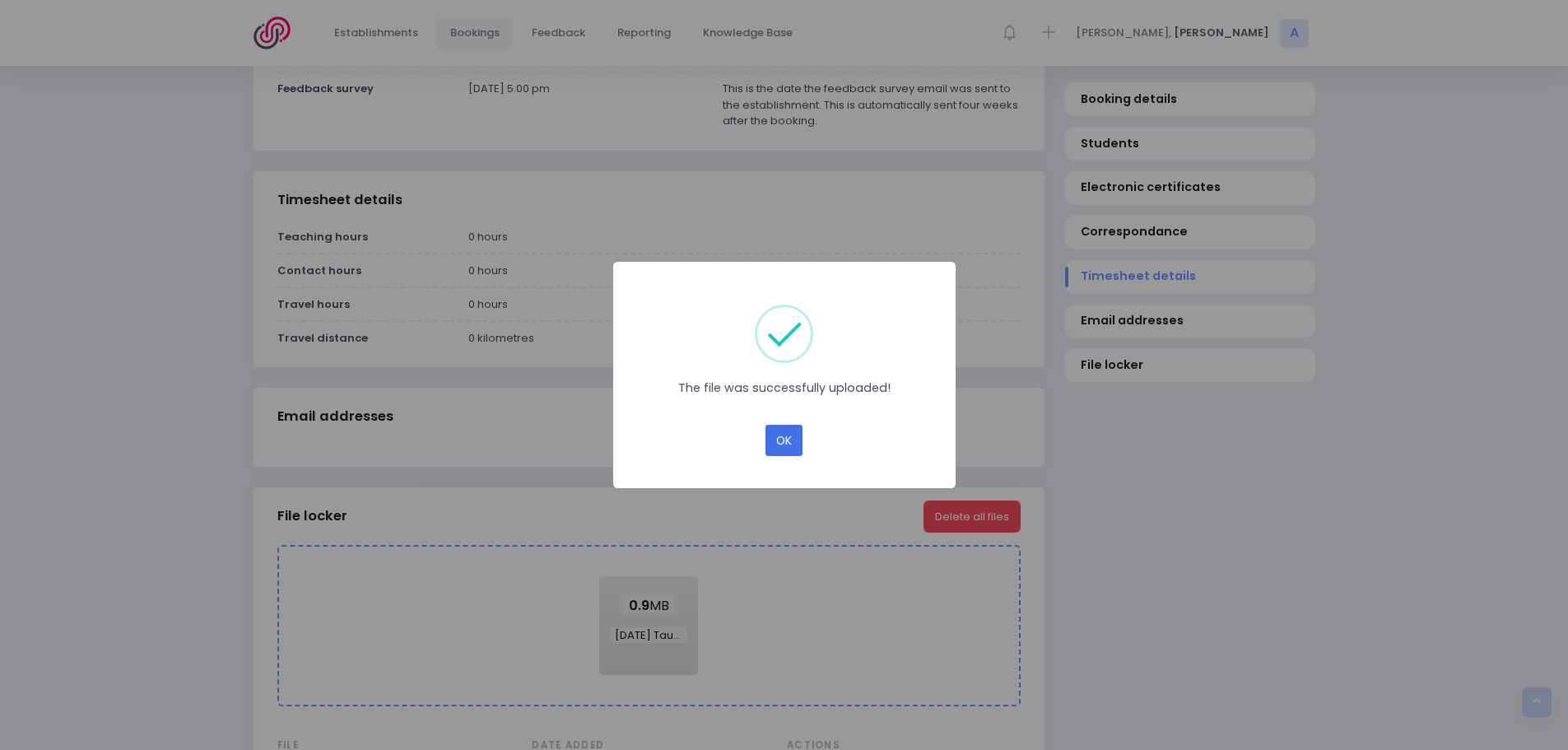
click at [787, 446] on button "OK" at bounding box center [783, 441] width 37 height 32
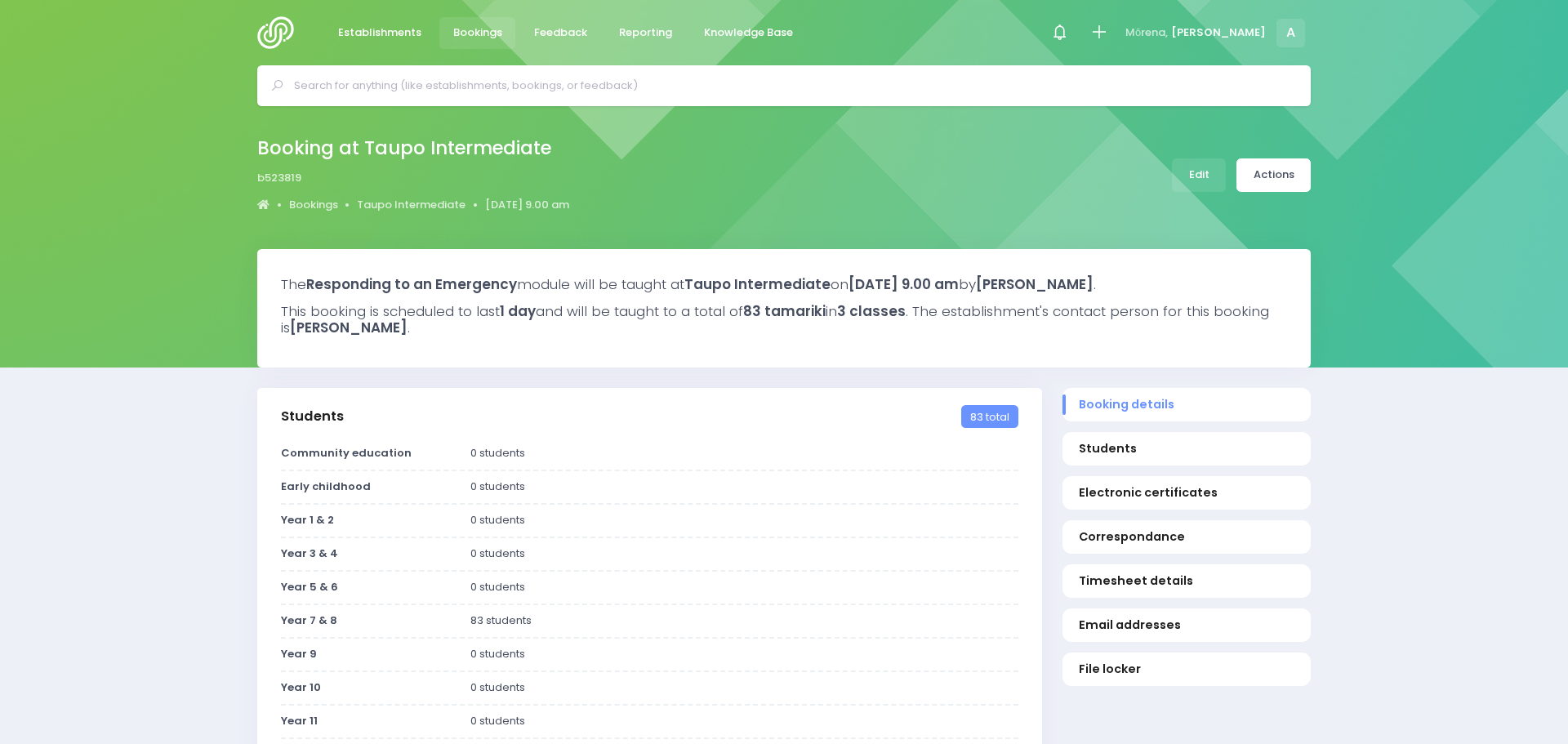
select select
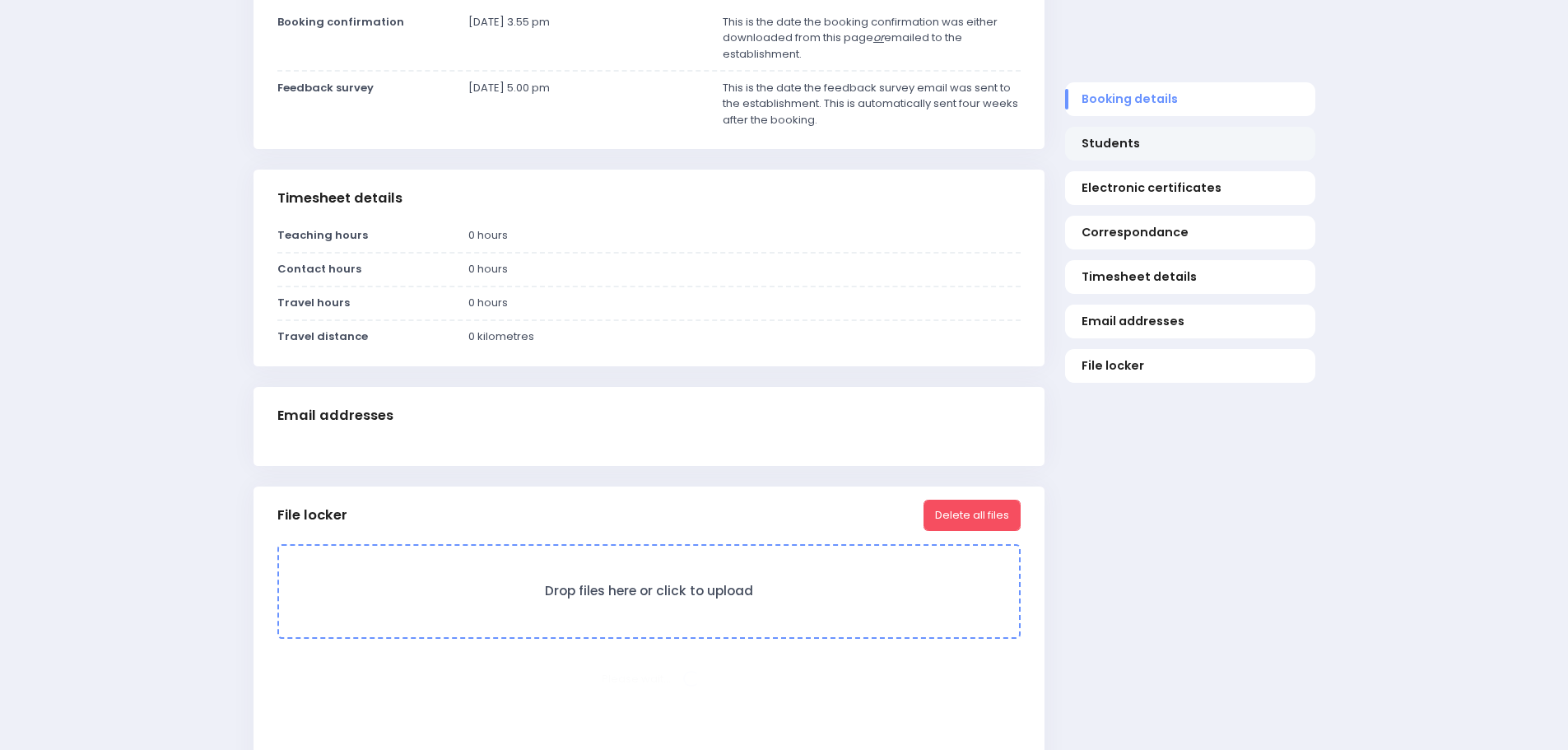
select select "5"
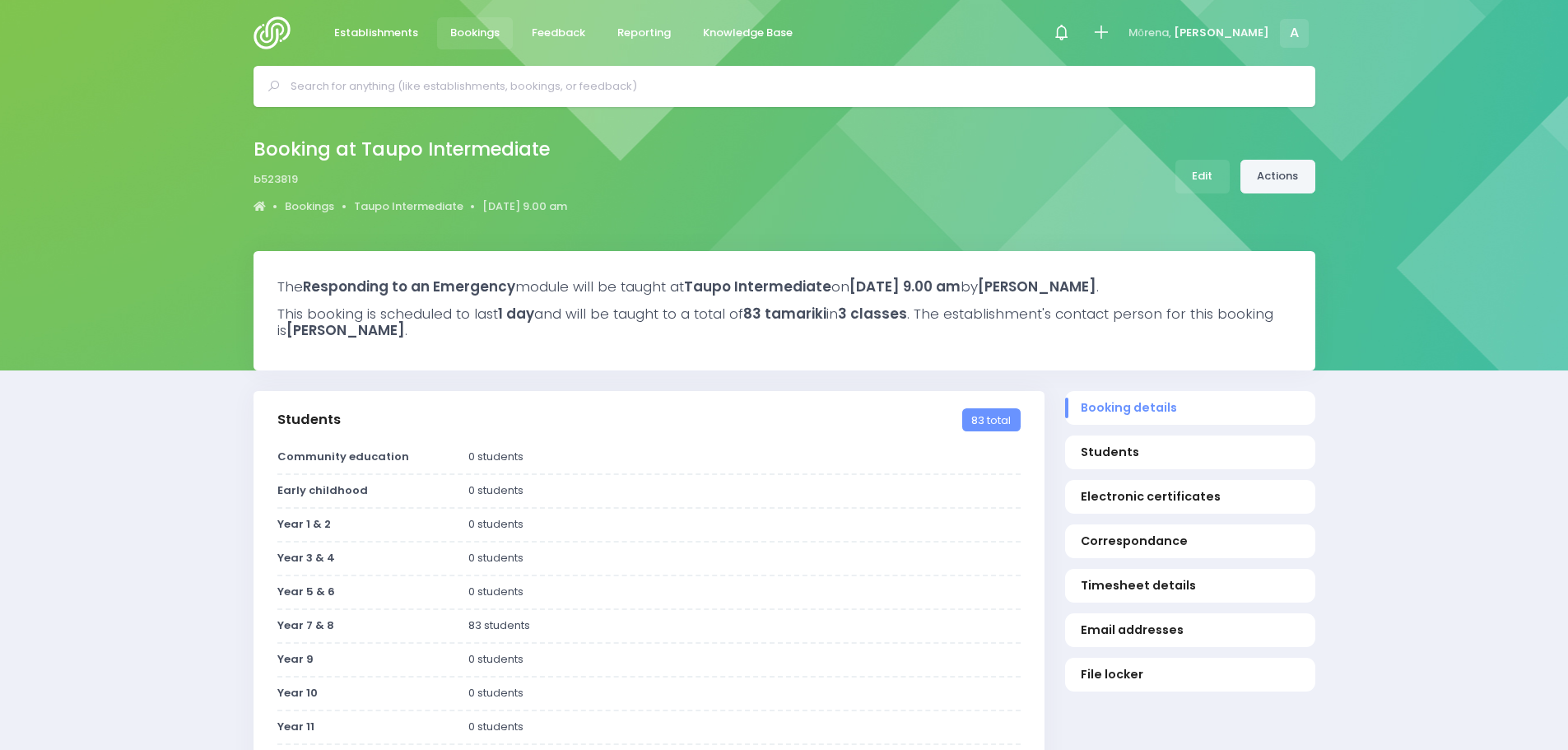
click at [1257, 174] on link "Actions" at bounding box center [1278, 177] width 75 height 34
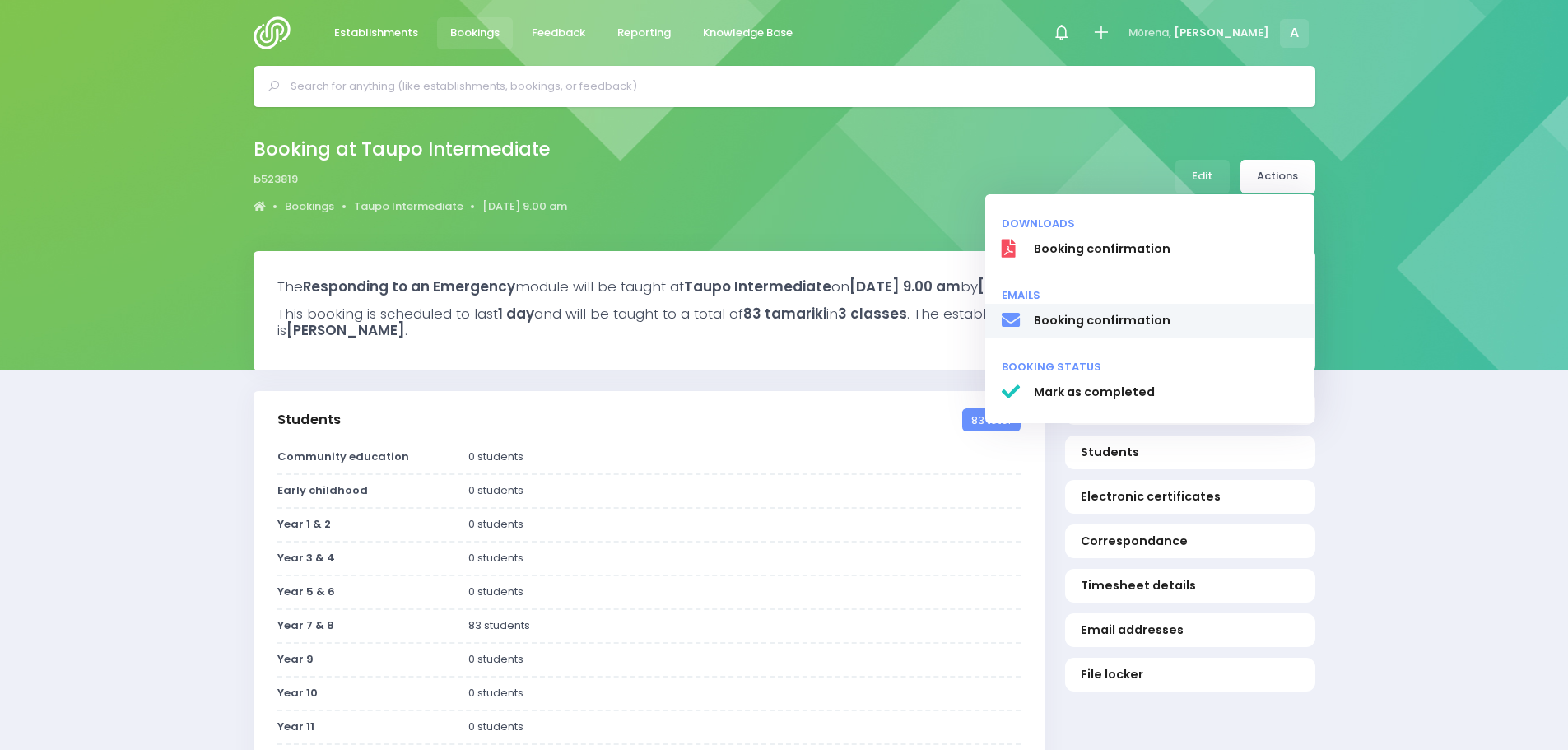
click at [1054, 325] on span "Booking confirmation" at bounding box center [1166, 320] width 265 height 17
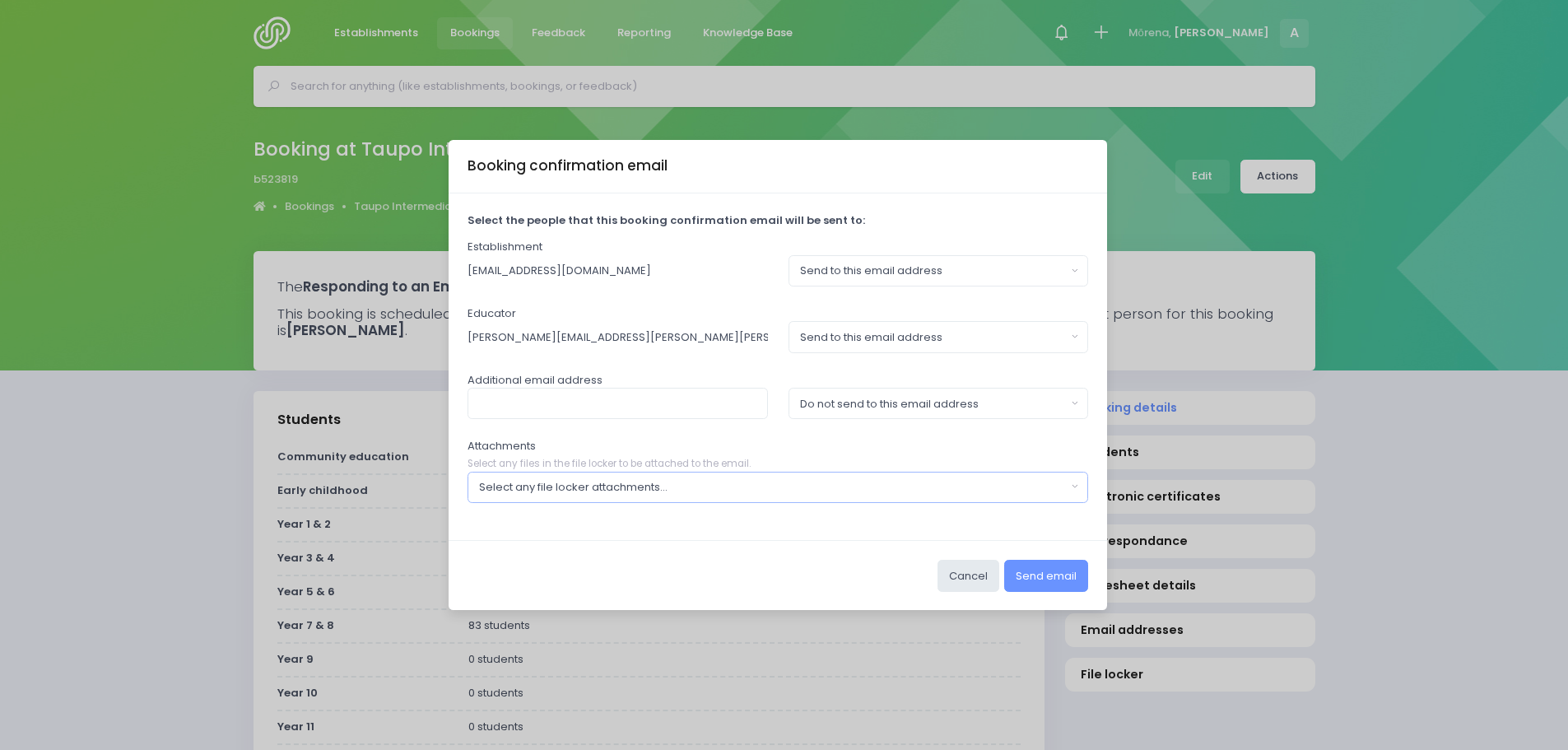
click at [666, 495] on button "Select any file locker attachments..." at bounding box center [778, 487] width 622 height 32
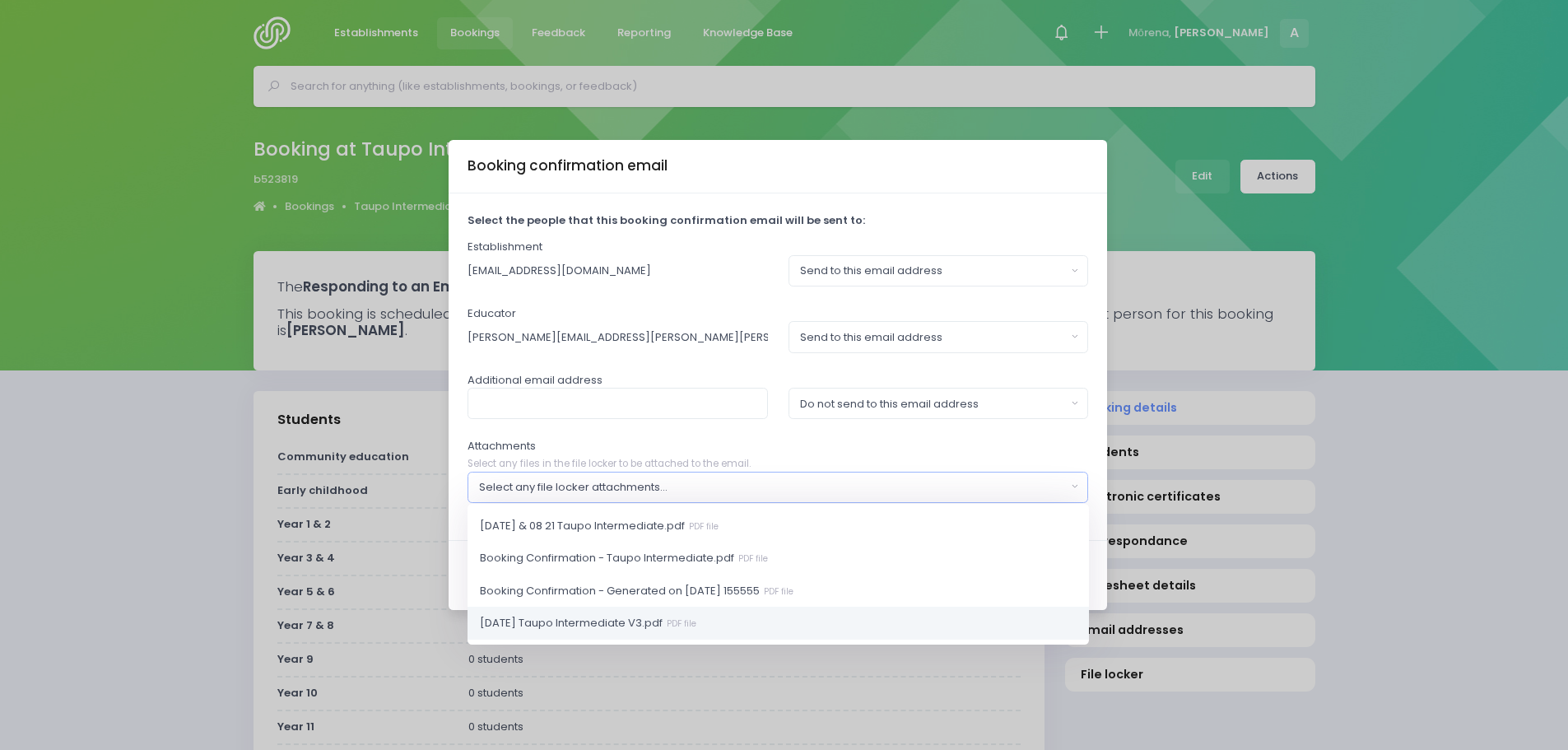
click at [571, 624] on span "2025 10 29 Taupo Intermediate V3.pdf PDF file" at bounding box center [587, 623] width 217 height 17
select select "11224"
click at [668, 337] on input "Annette.Binnie@stjohn.org.nz" at bounding box center [618, 337] width 301 height 32
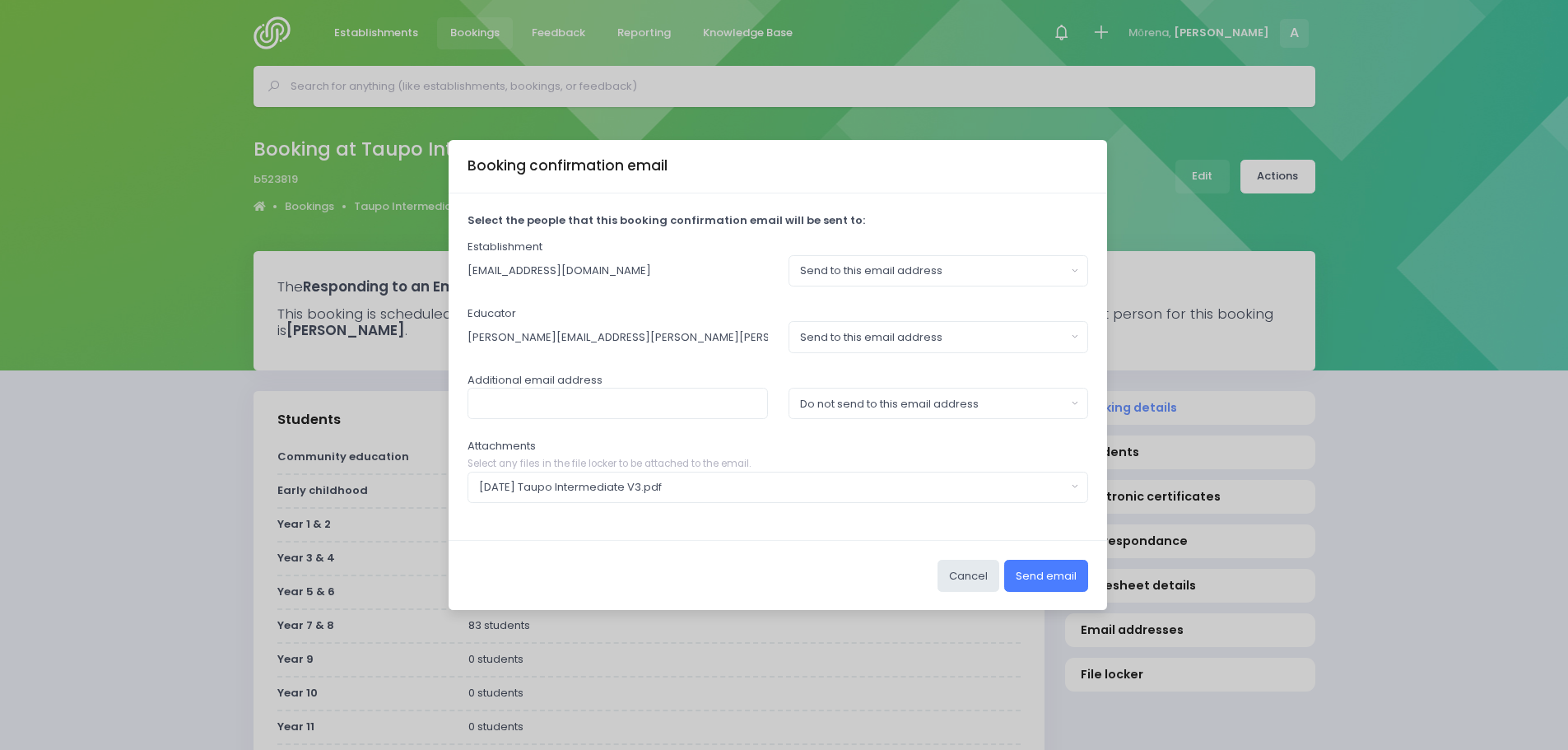
click at [1043, 576] on button "Send email" at bounding box center [1046, 575] width 84 height 32
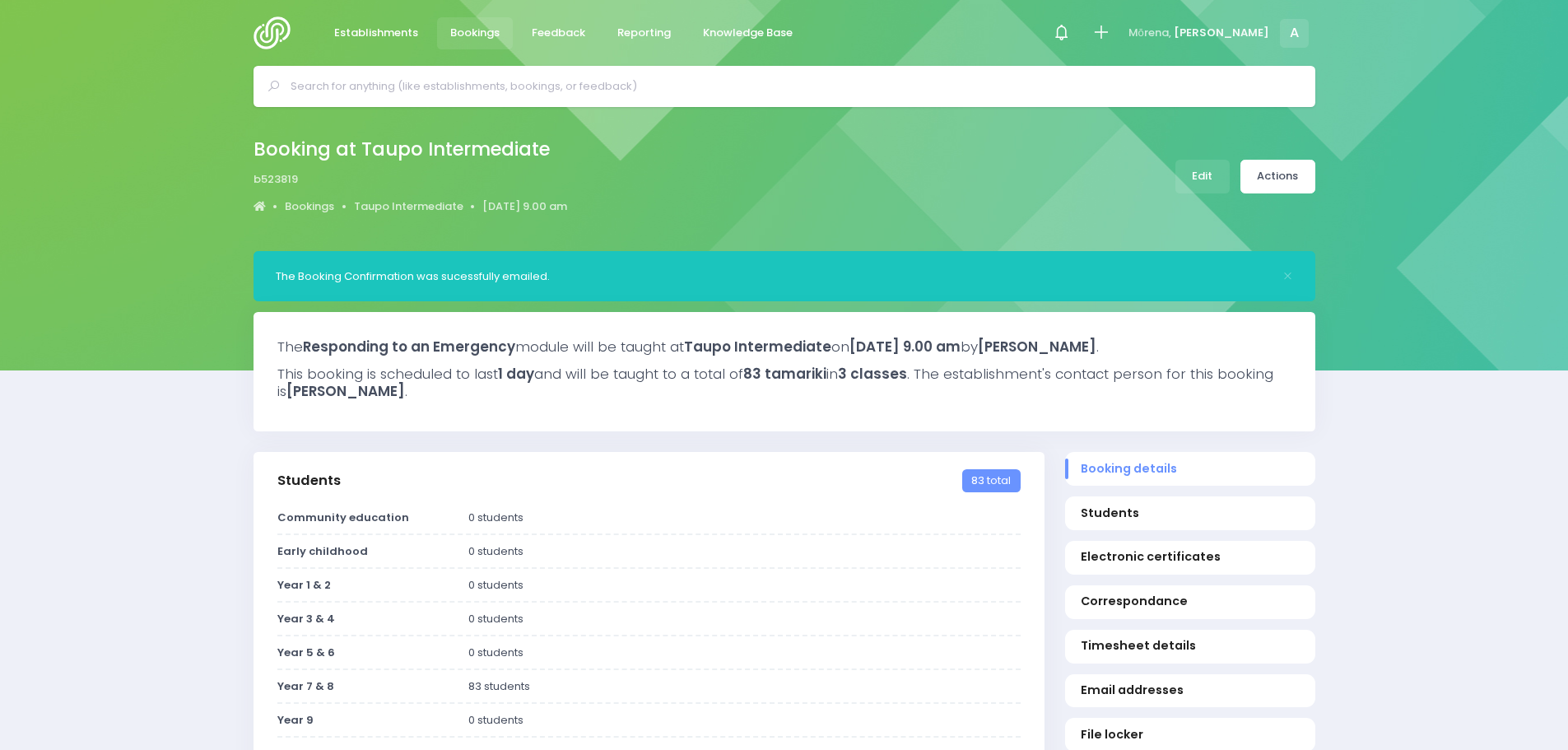
select select "5"
click at [266, 30] on img at bounding box center [276, 33] width 46 height 33
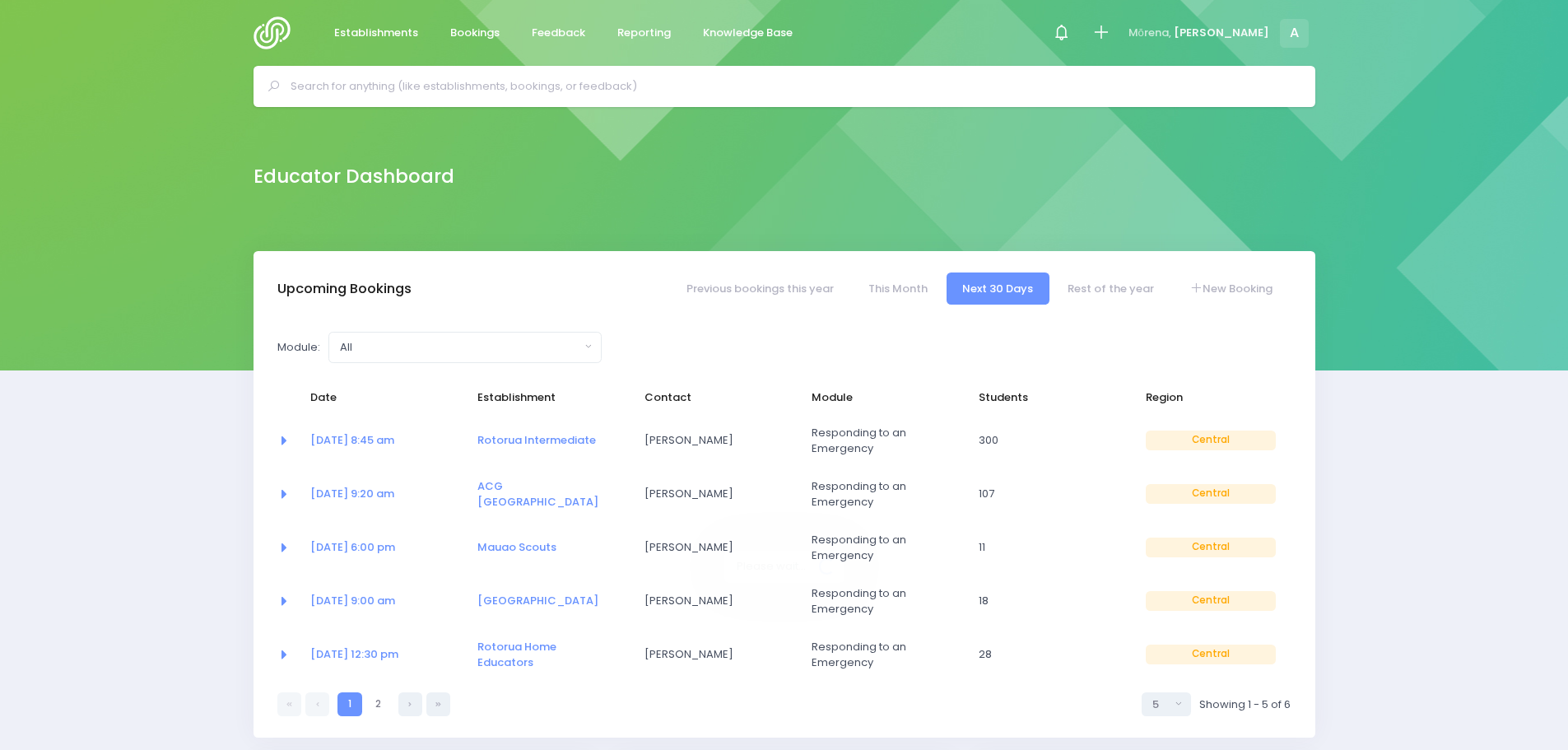
select select "5"
